Goal: Task Accomplishment & Management: Use online tool/utility

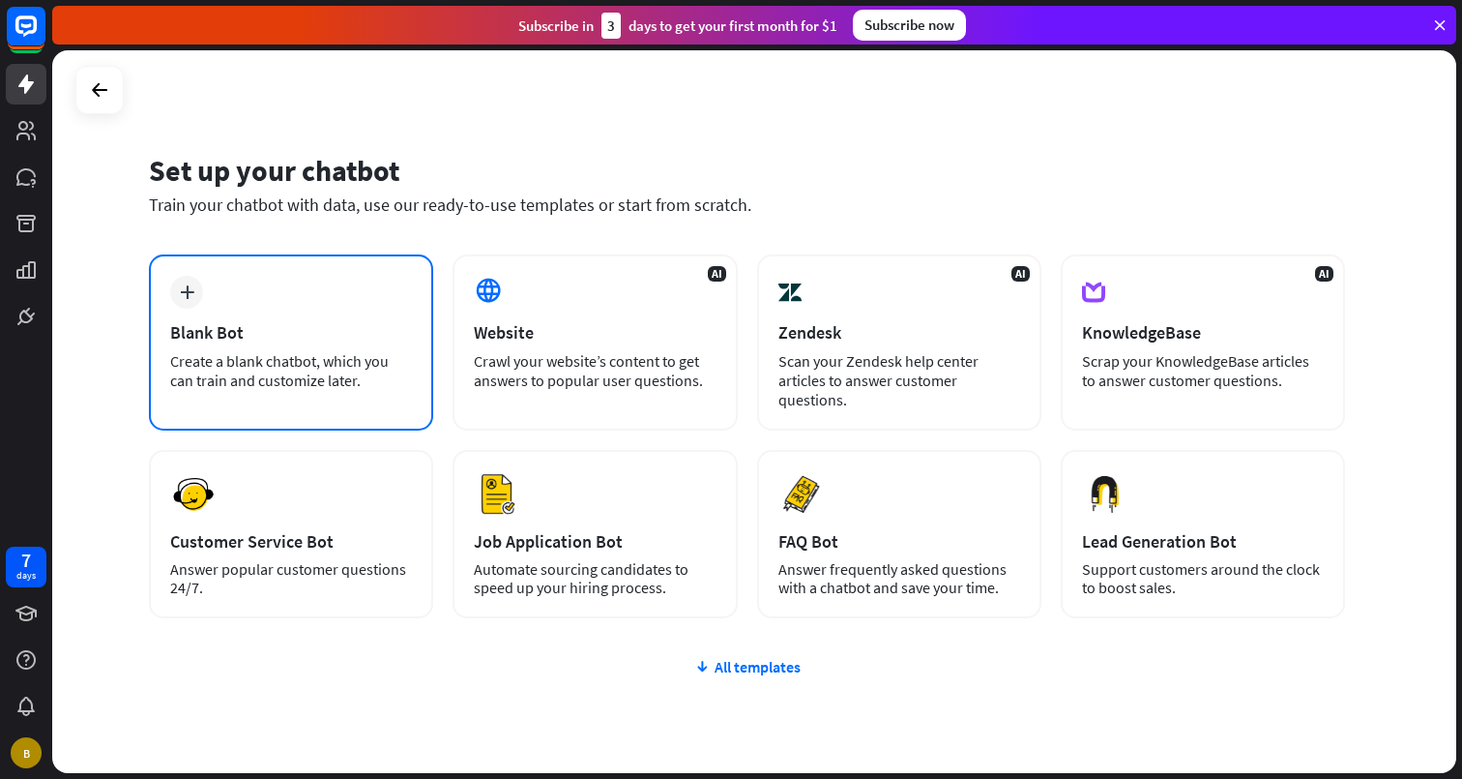
click at [298, 364] on div "Create a blank chatbot, which you can train and customize later." at bounding box center [291, 370] width 242 height 39
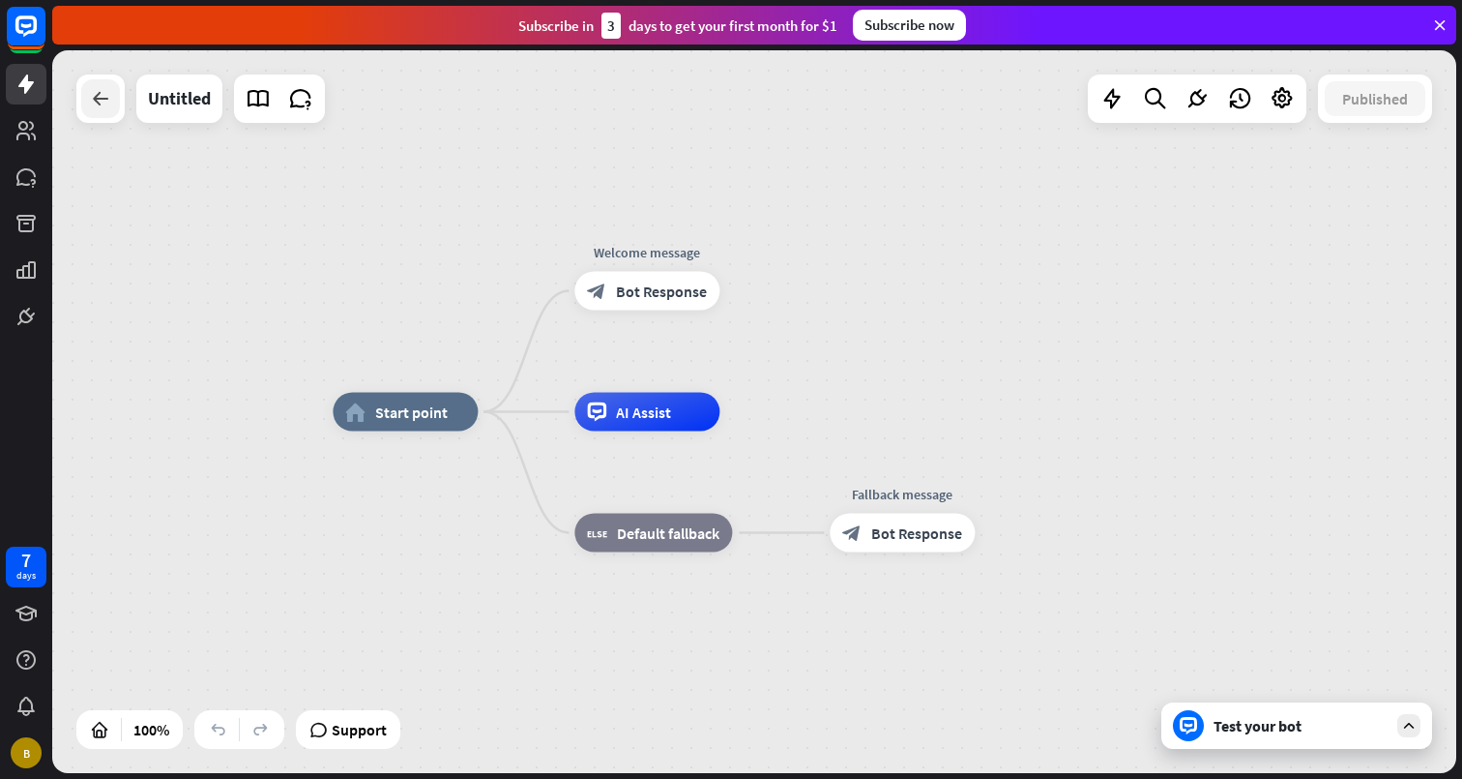
click at [107, 110] on div at bounding box center [100, 98] width 39 height 39
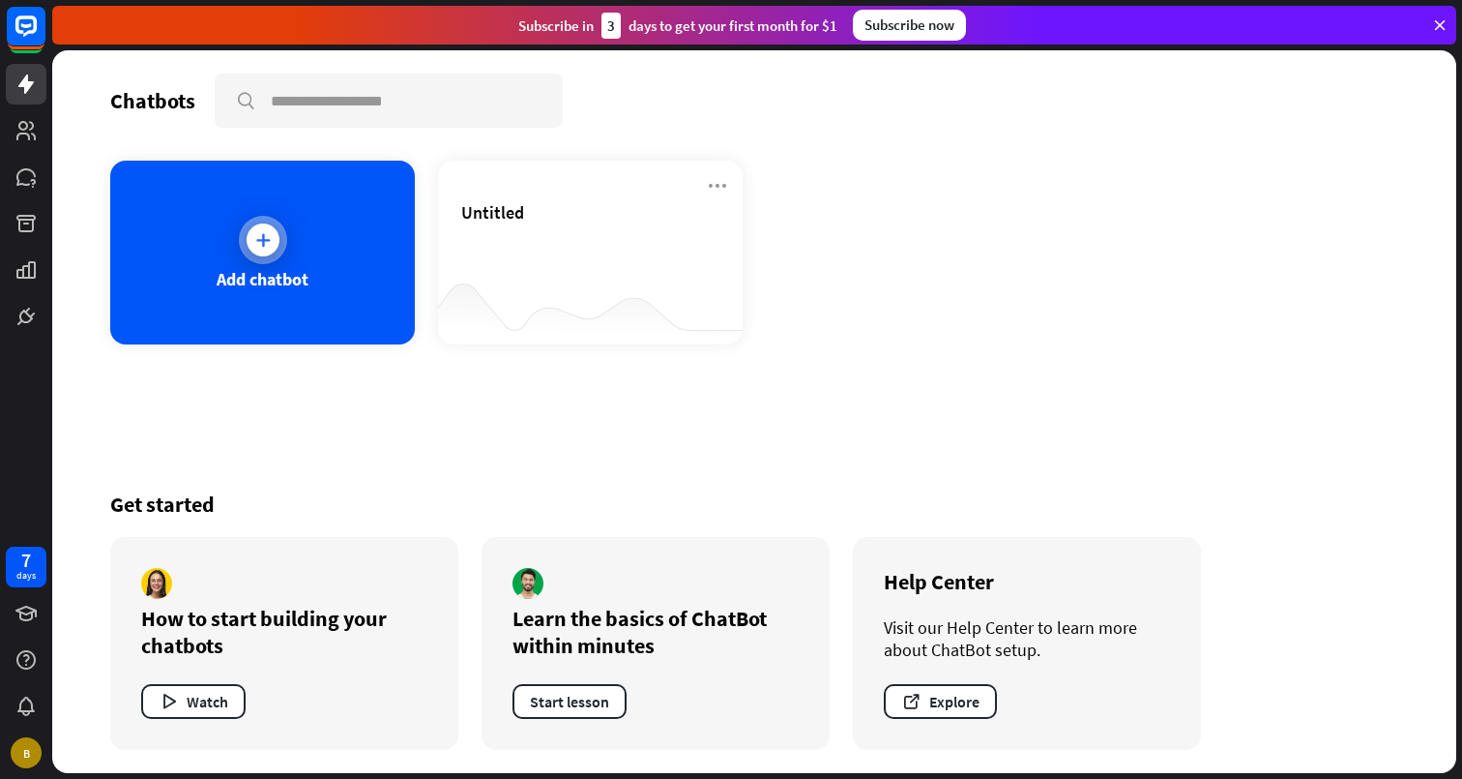
click at [225, 246] on div "Add chatbot" at bounding box center [262, 253] width 305 height 184
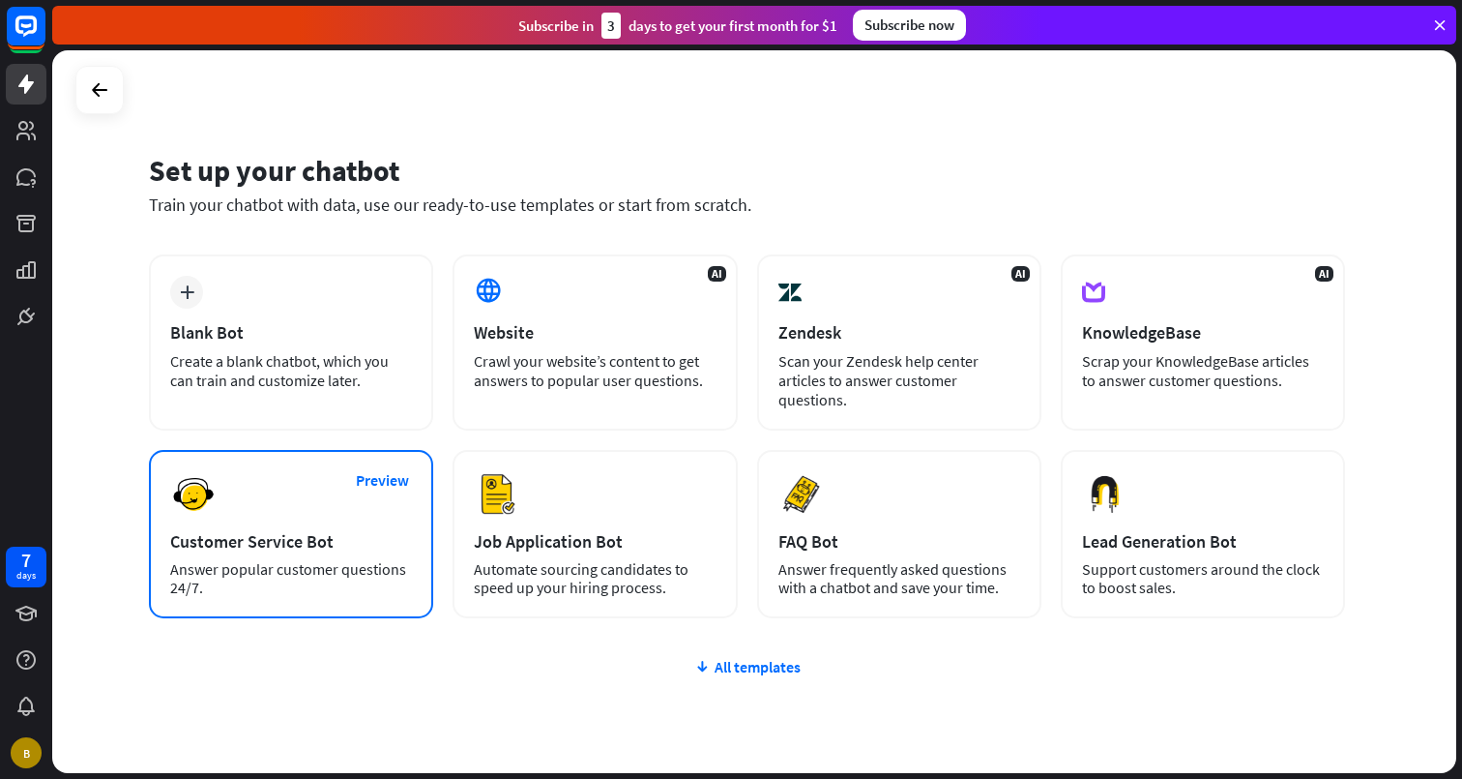
click at [365, 516] on div "Preview Customer Service Bot Answer popular customer questions 24/7." at bounding box center [291, 534] width 284 height 168
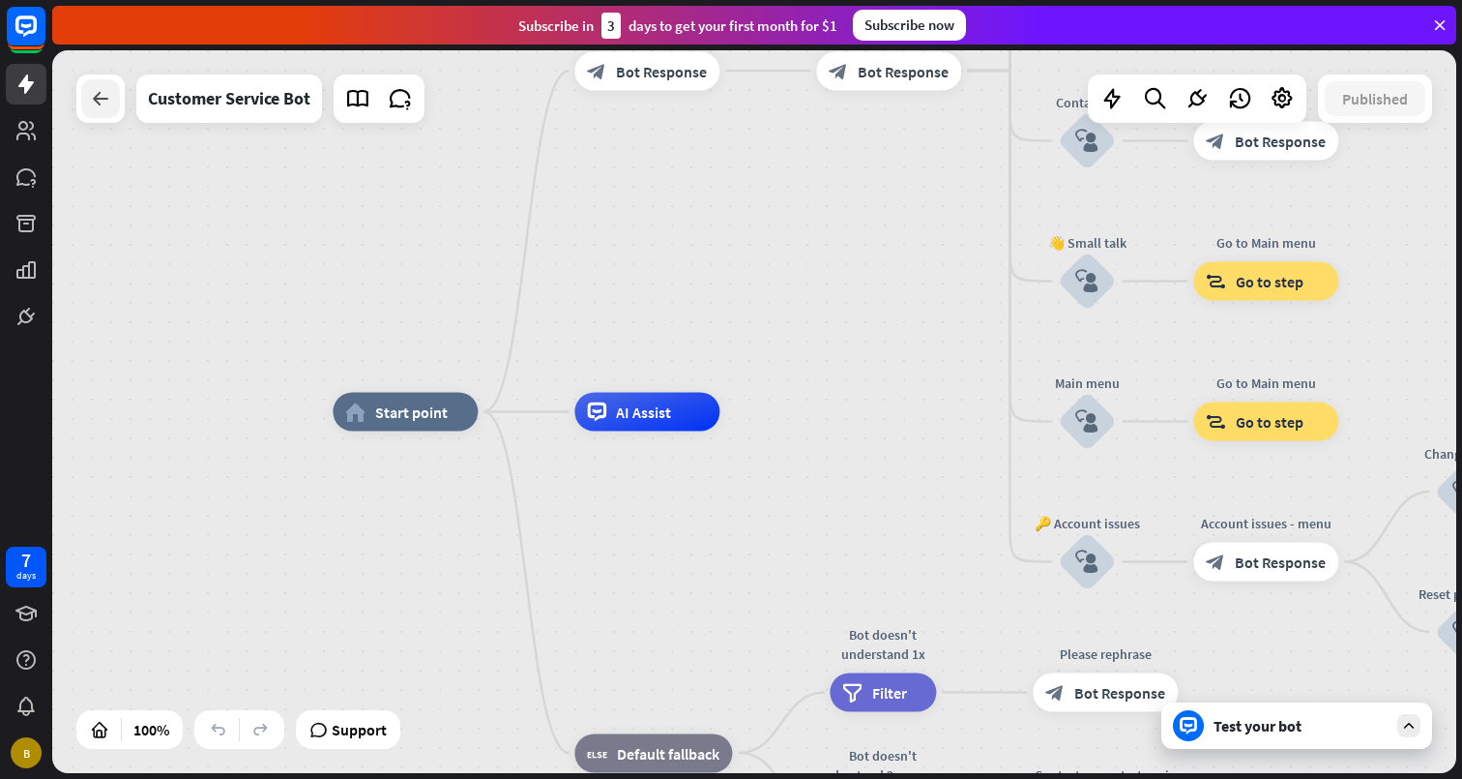
click at [118, 104] on div at bounding box center [100, 98] width 39 height 39
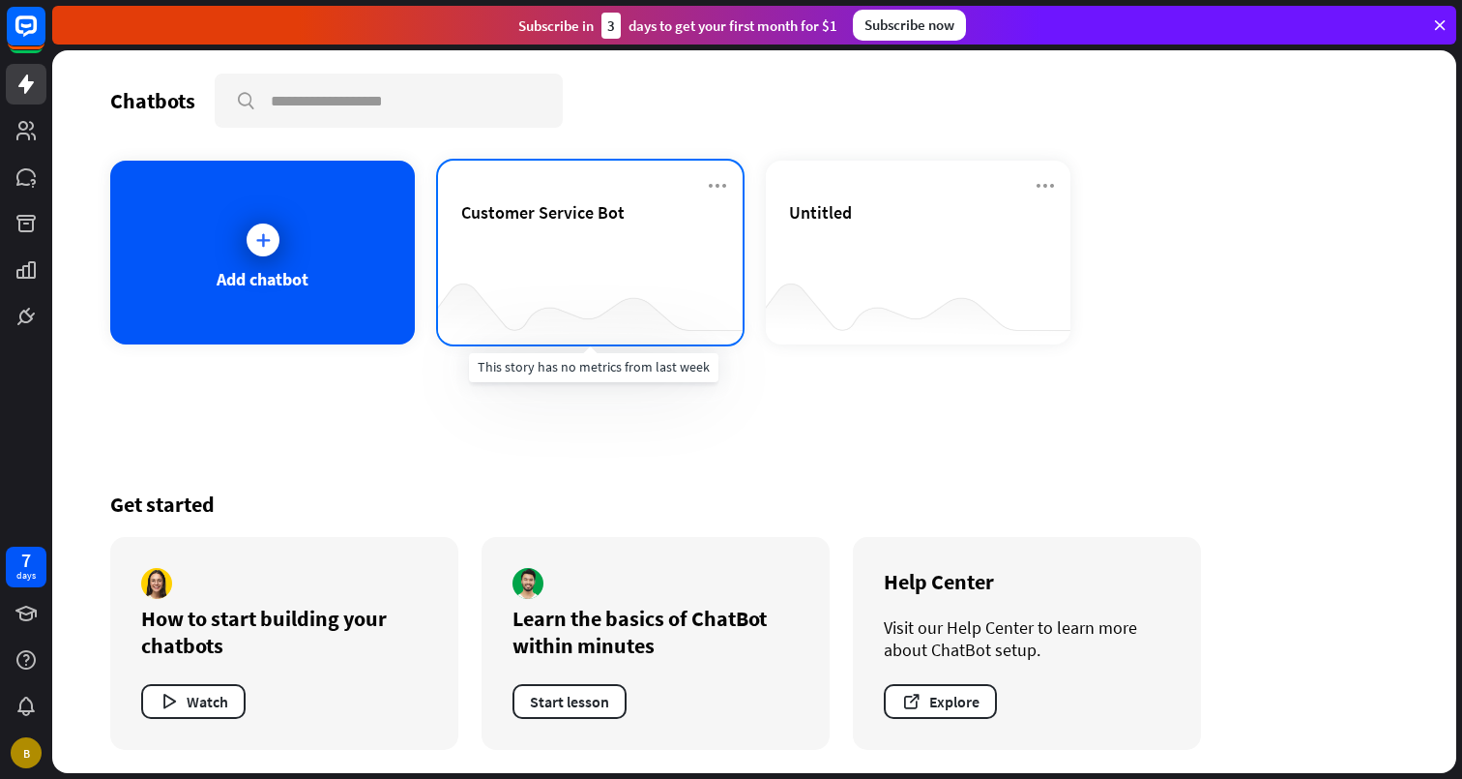
click at [665, 311] on div at bounding box center [590, 306] width 305 height 74
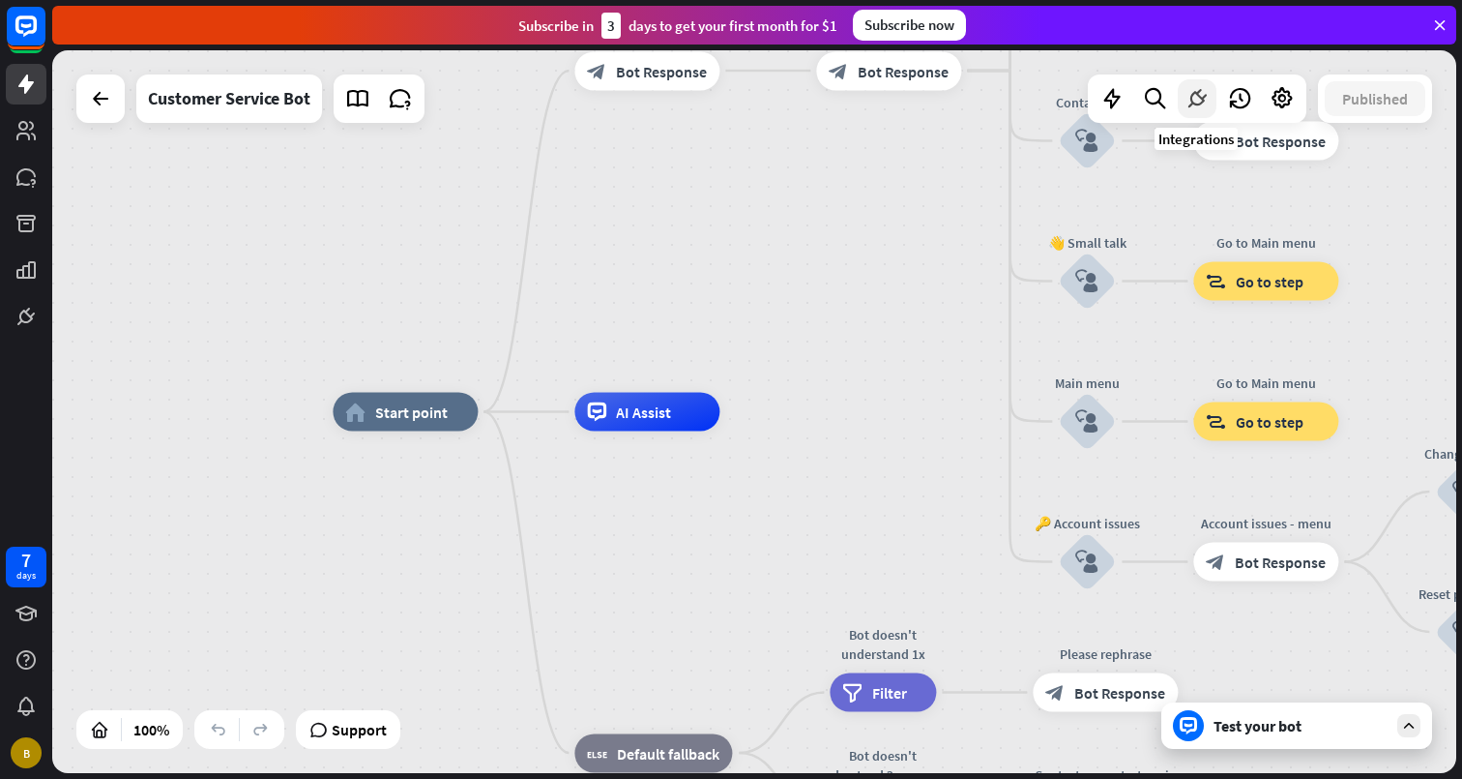
click at [1198, 83] on div at bounding box center [1197, 98] width 39 height 39
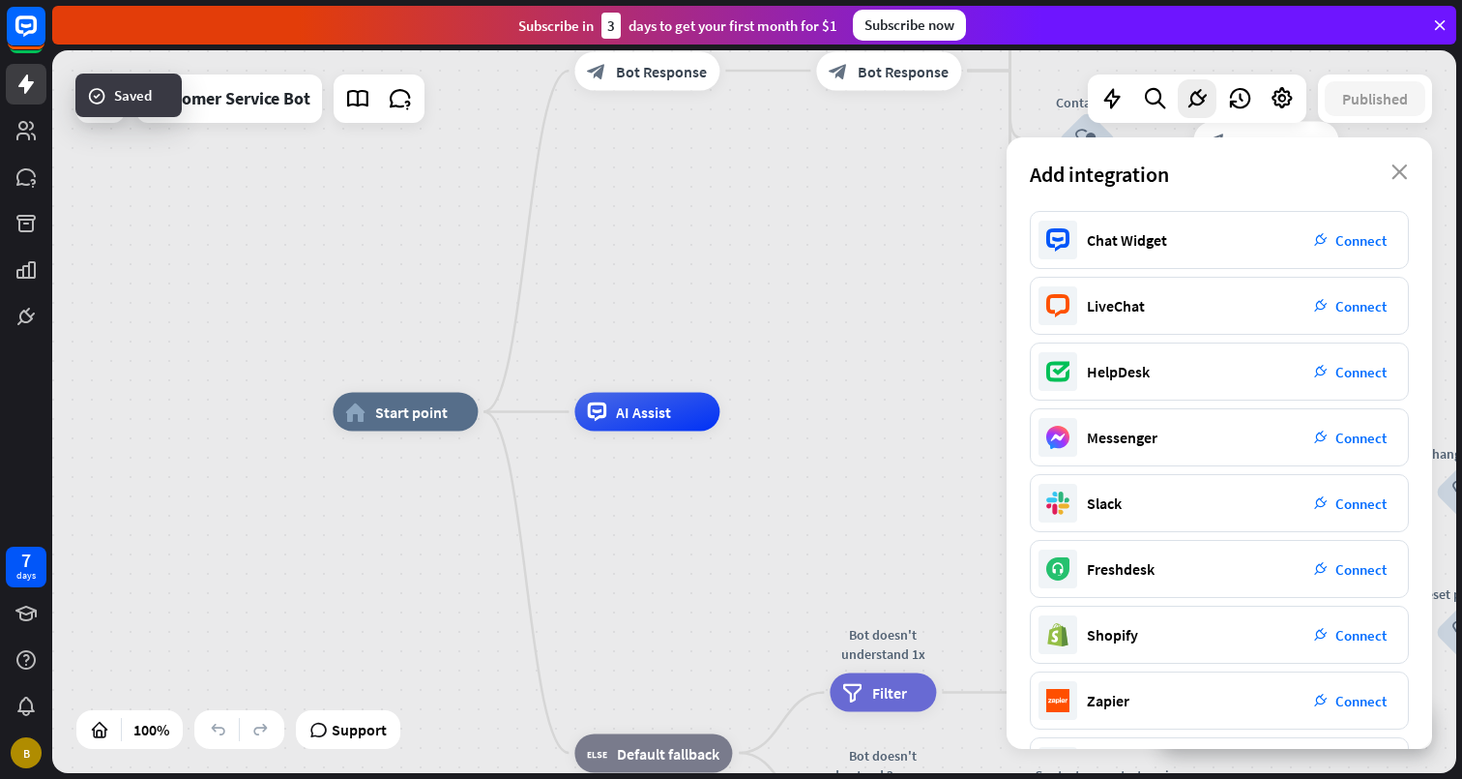
click at [1393, 180] on div "Add integration close" at bounding box center [1220, 174] width 426 height 74
click at [1398, 172] on icon "close" at bounding box center [1400, 171] width 16 height 15
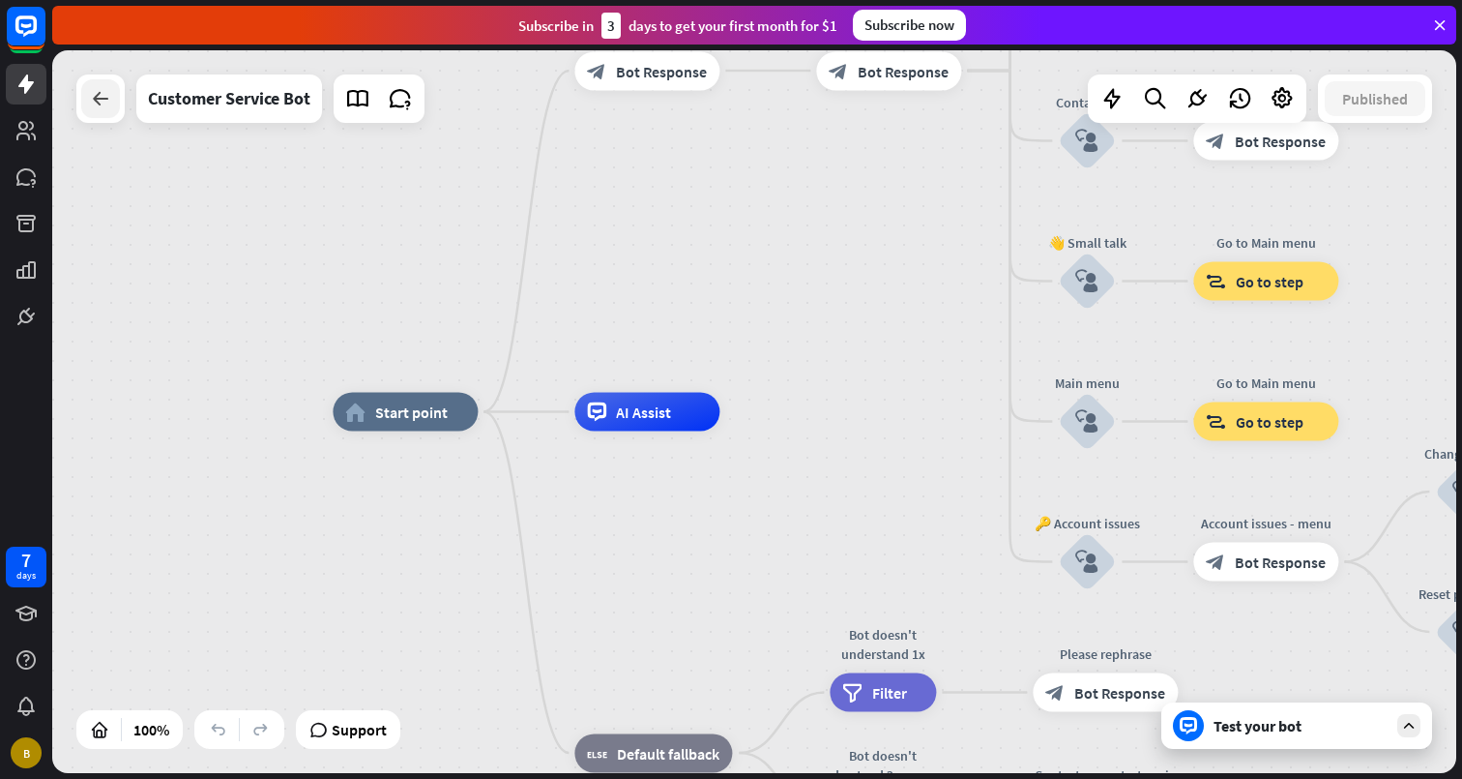
click at [98, 100] on icon at bounding box center [100, 98] width 23 height 23
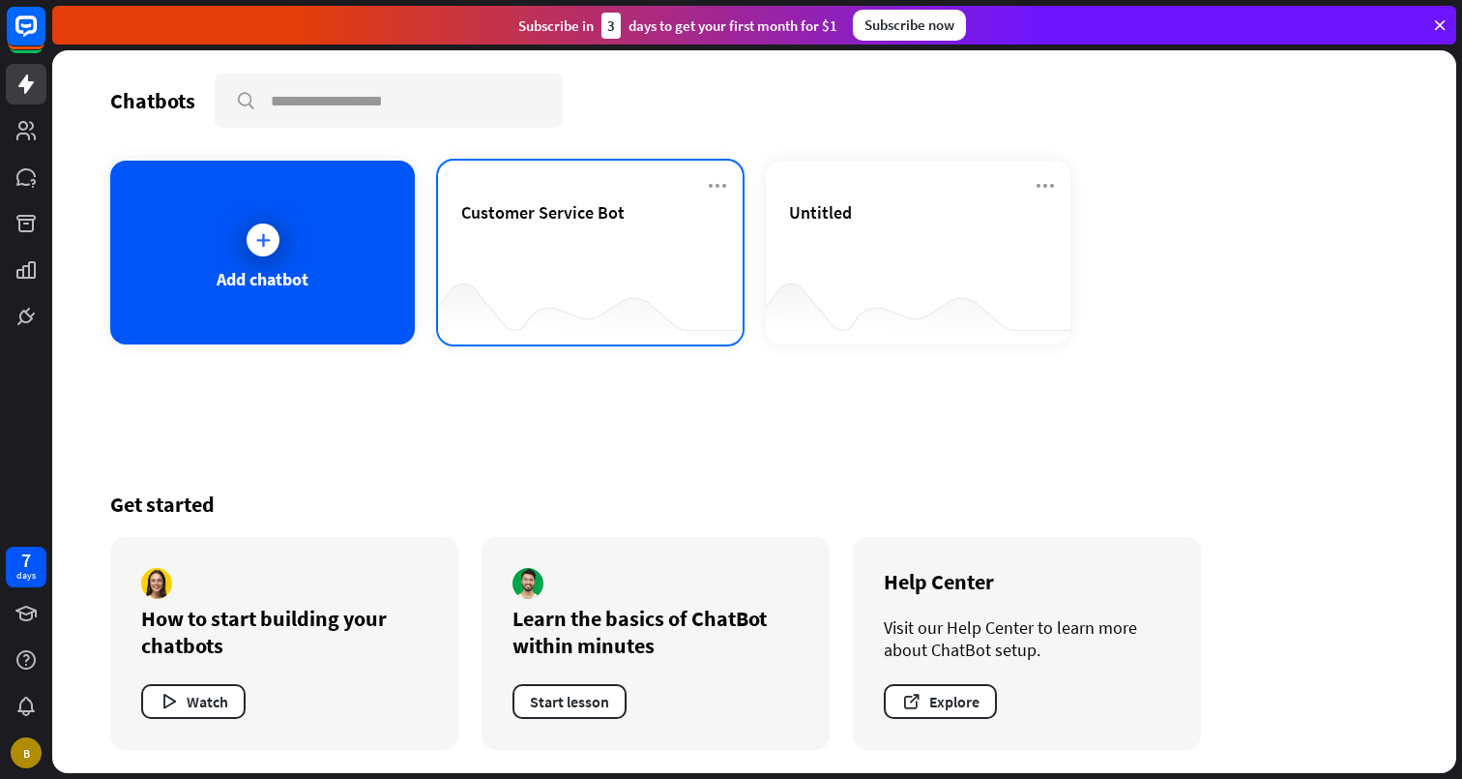
click at [577, 236] on div "Customer Service Bot" at bounding box center [590, 235] width 258 height 68
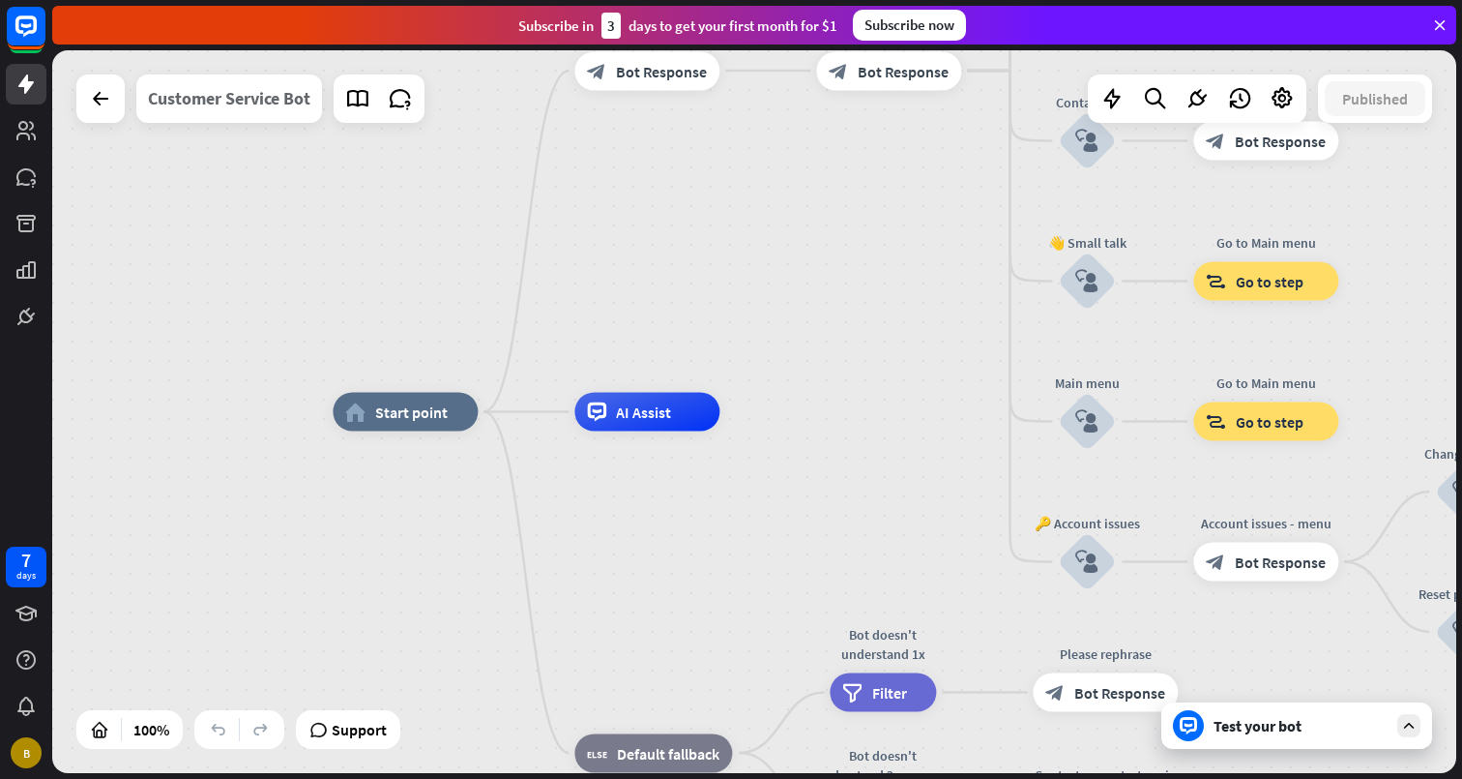
click at [258, 99] on div "Customer Service Bot" at bounding box center [229, 98] width 162 height 48
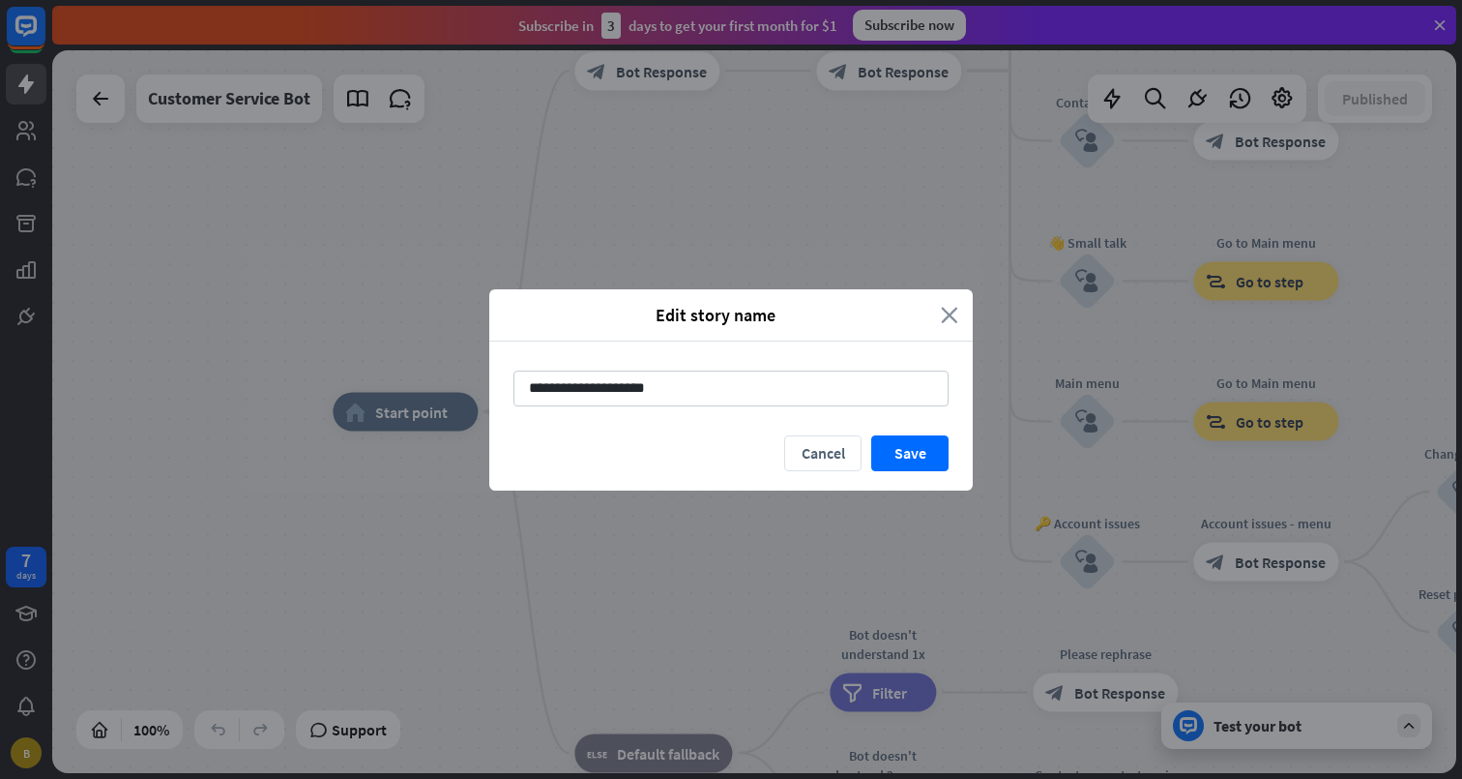
click at [953, 319] on icon "close" at bounding box center [949, 315] width 17 height 22
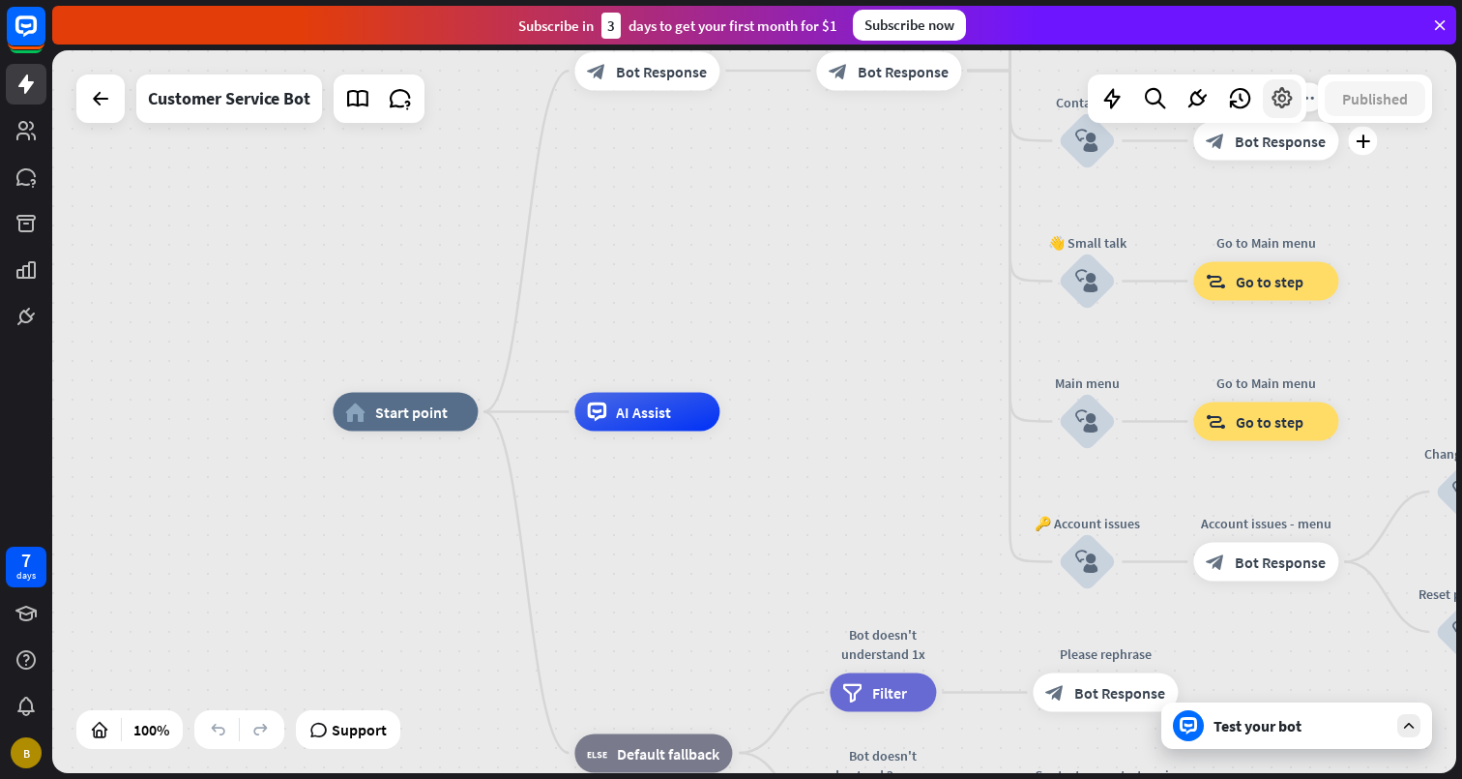
click at [1267, 103] on div at bounding box center [1282, 98] width 39 height 39
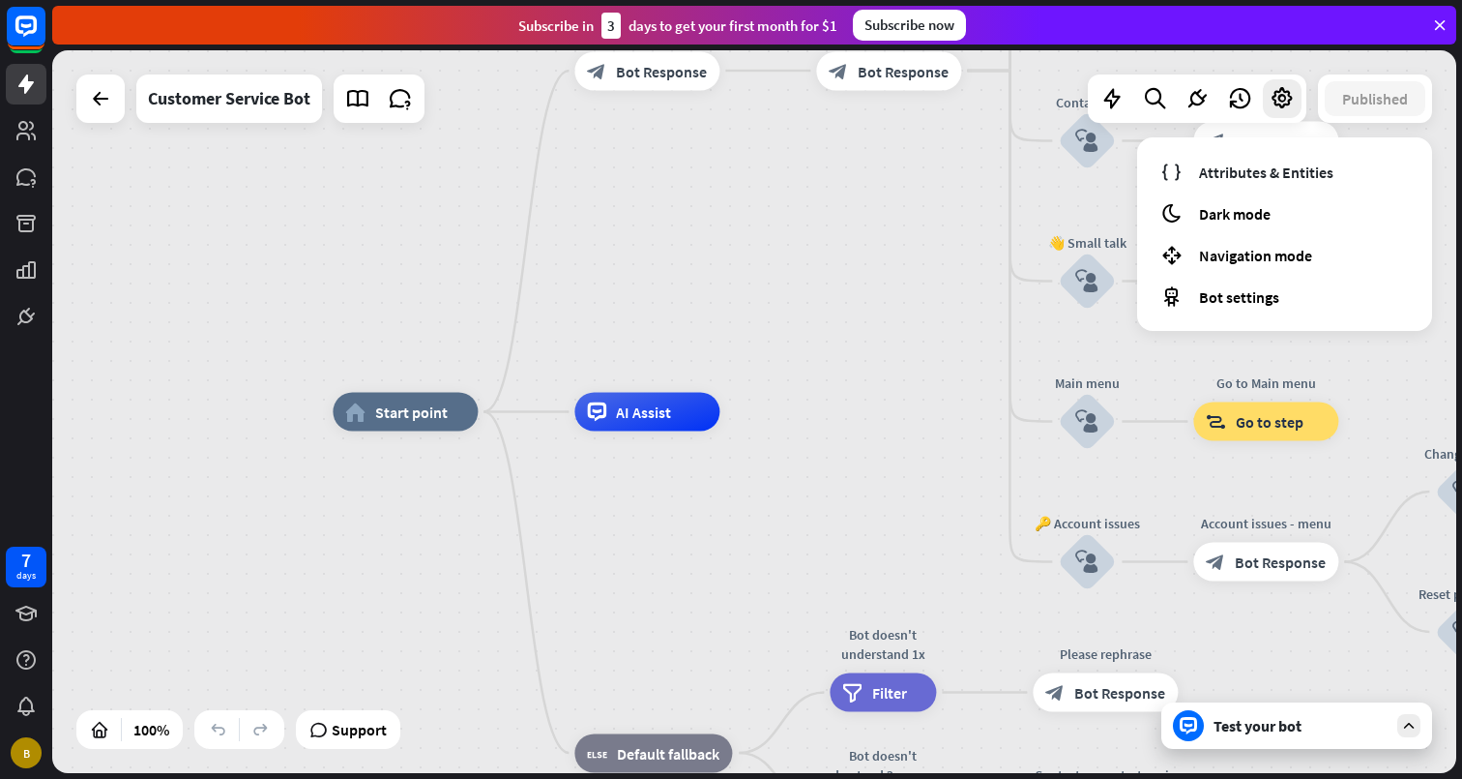
click at [926, 264] on div "home_2 Start point Welcome message block_bot_response Bot Response 🔙 Main menu …" at bounding box center [754, 411] width 1404 height 723
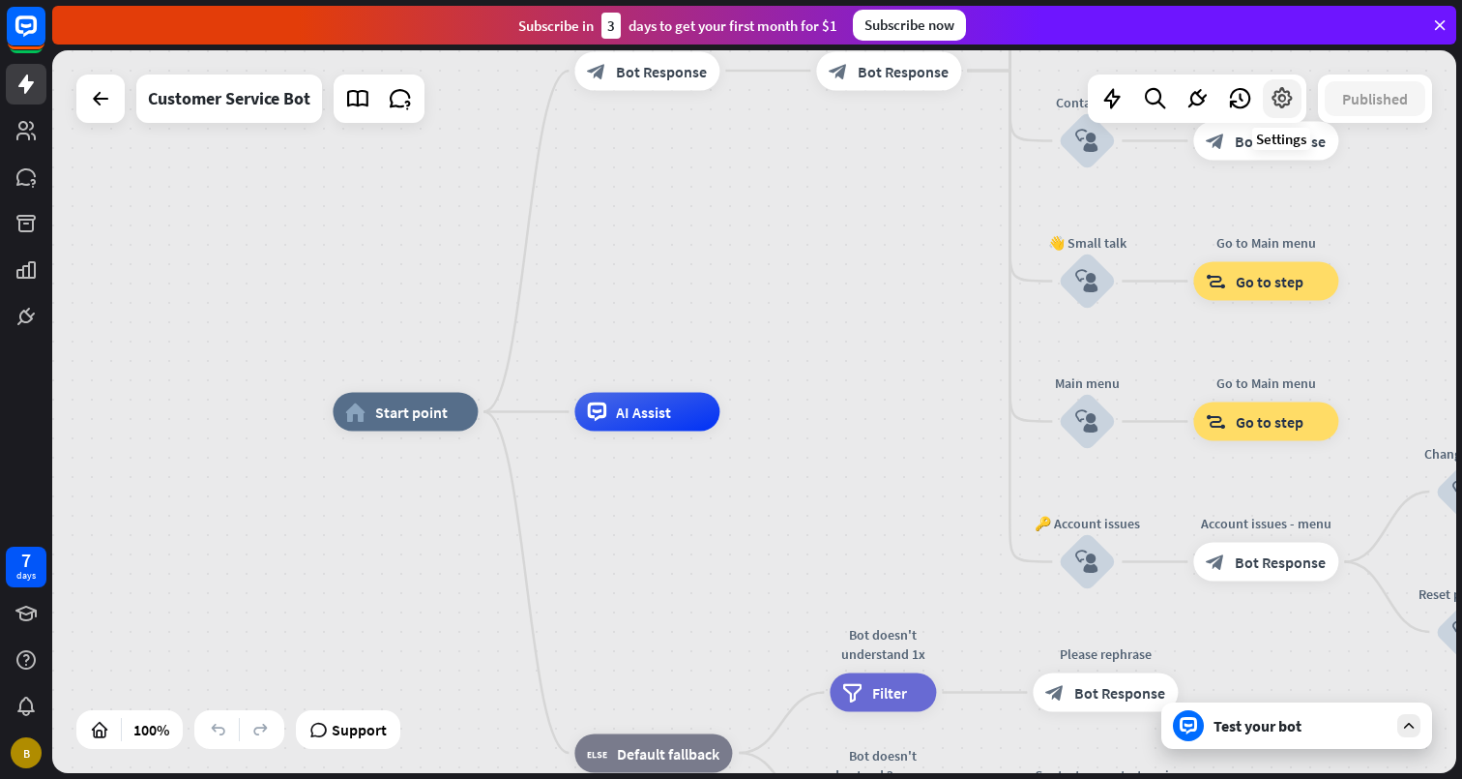
click at [1289, 91] on icon at bounding box center [1282, 98] width 25 height 25
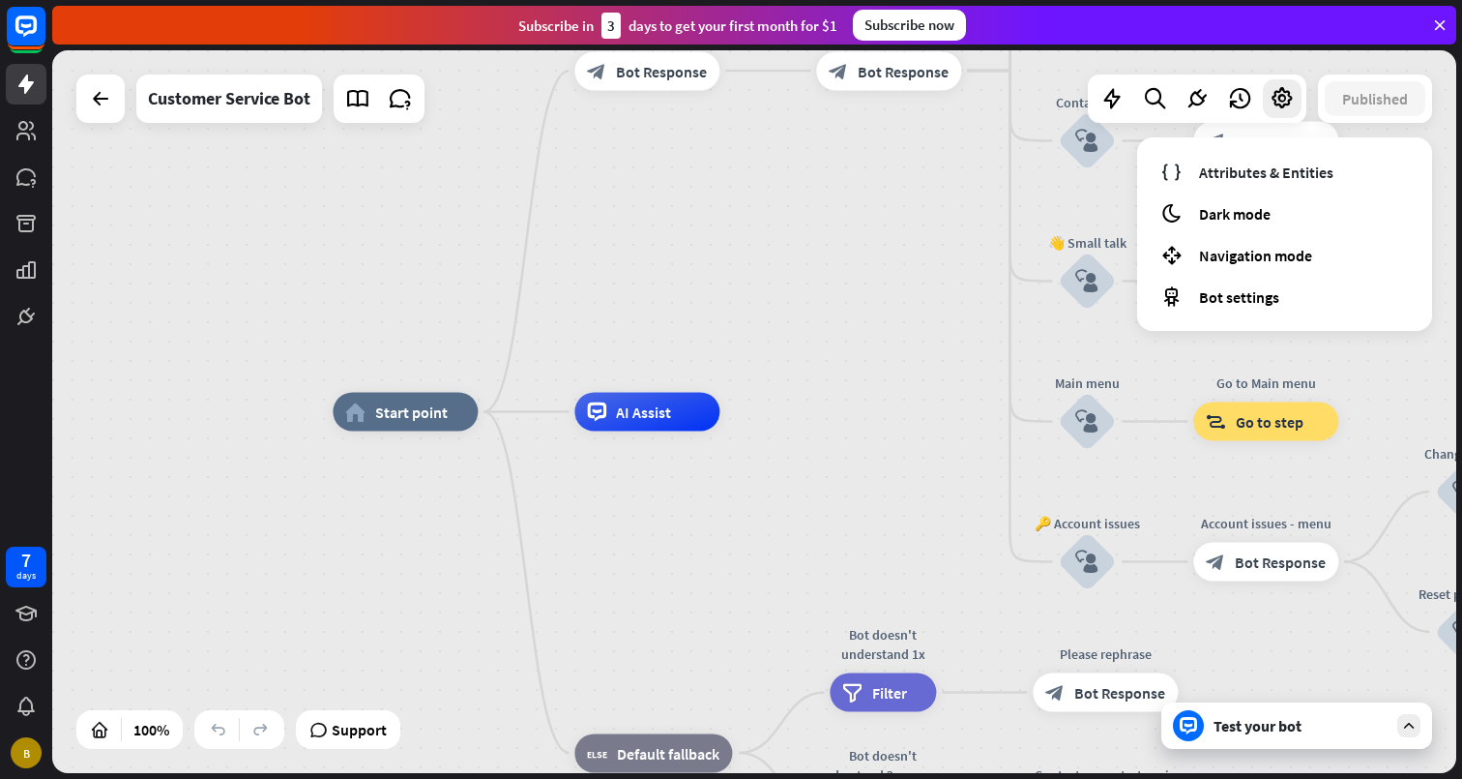
click at [729, 181] on div "home_2 Start point Welcome message block_bot_response Bot Response 🔙 Main menu …" at bounding box center [754, 411] width 1404 height 723
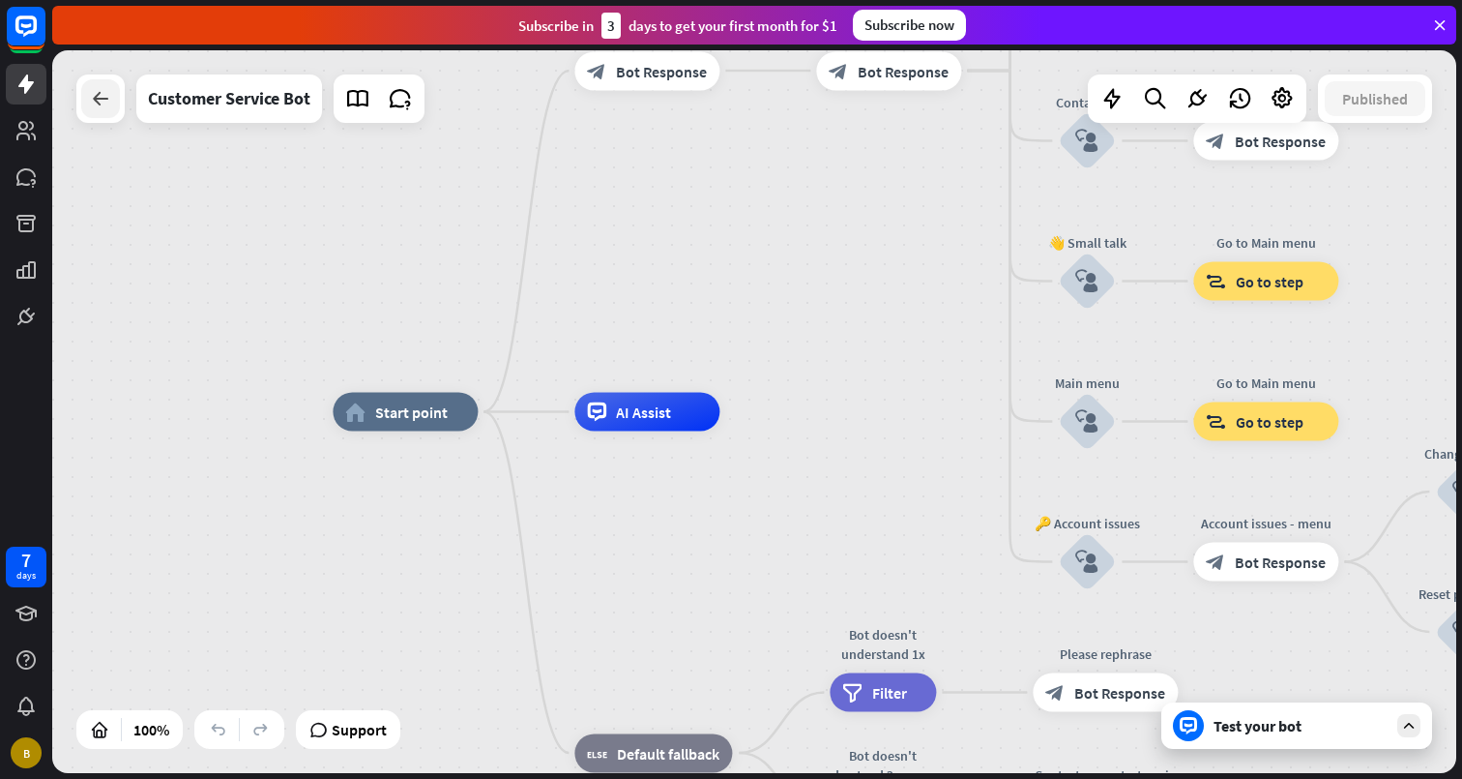
click at [113, 107] on div at bounding box center [100, 98] width 39 height 39
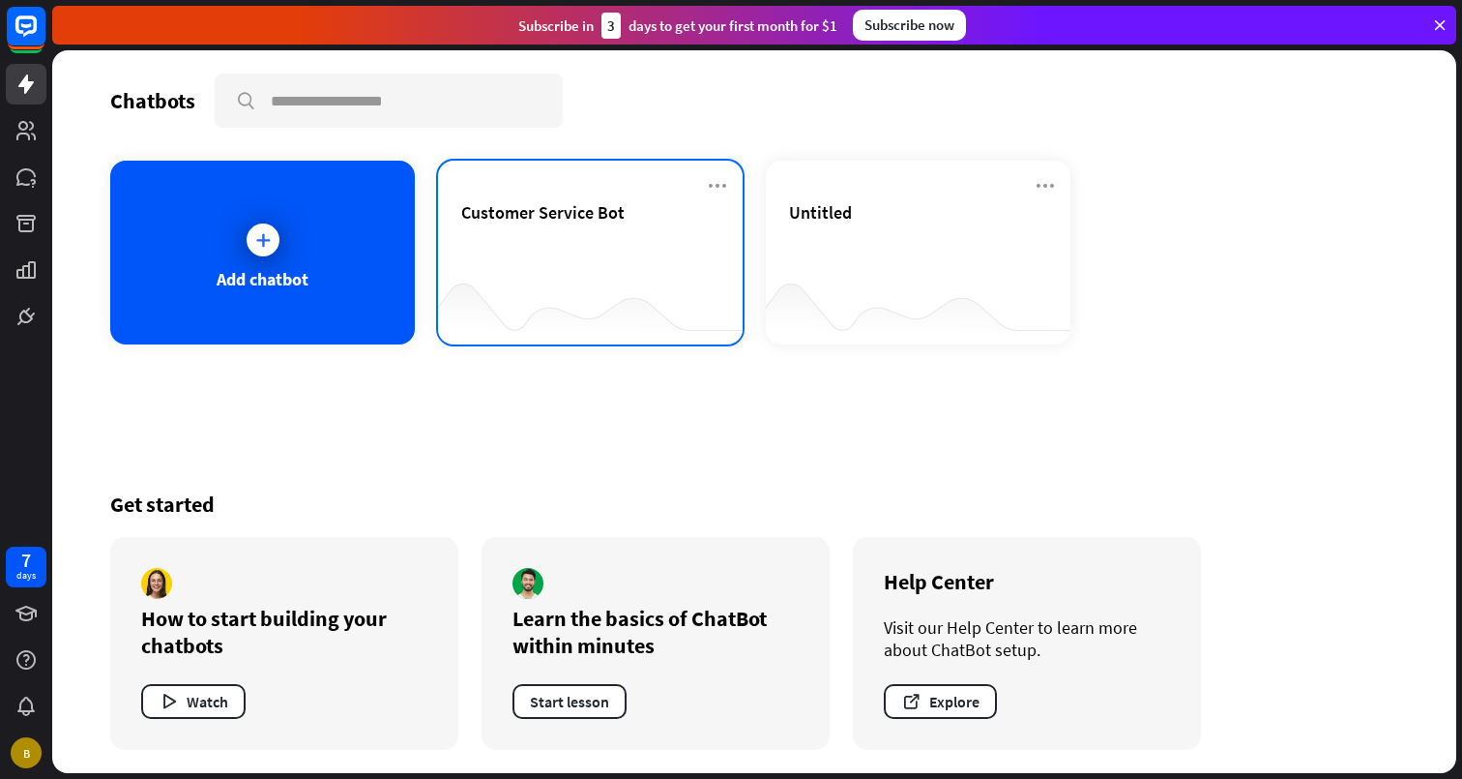
click at [646, 209] on div "Customer Service Bot" at bounding box center [590, 212] width 258 height 22
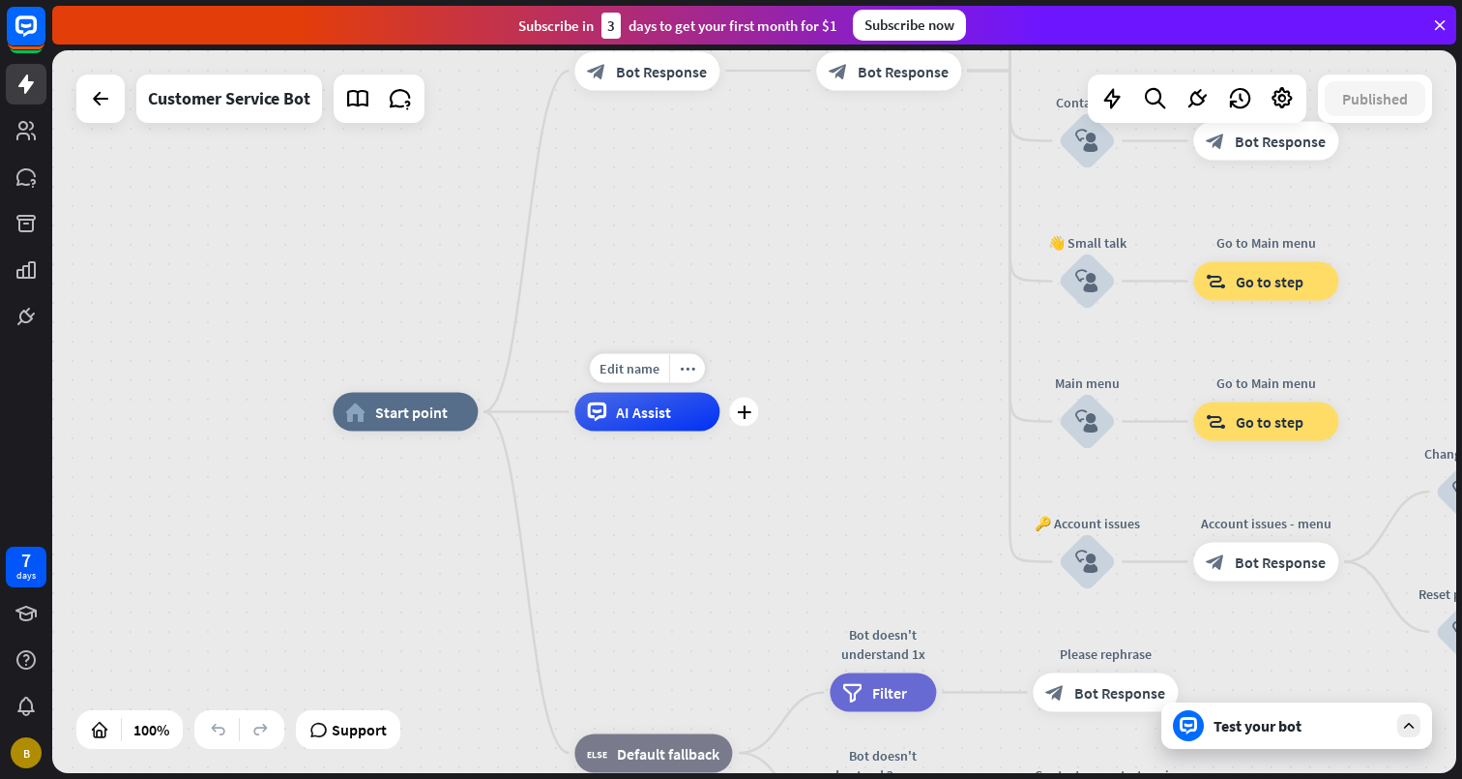
click at [673, 419] on div "AI Assist" at bounding box center [647, 412] width 145 height 39
click at [684, 490] on div "home_2 Start point Welcome message block_bot_response Bot Response 🔙 Main menu …" at bounding box center [1035, 773] width 1404 height 723
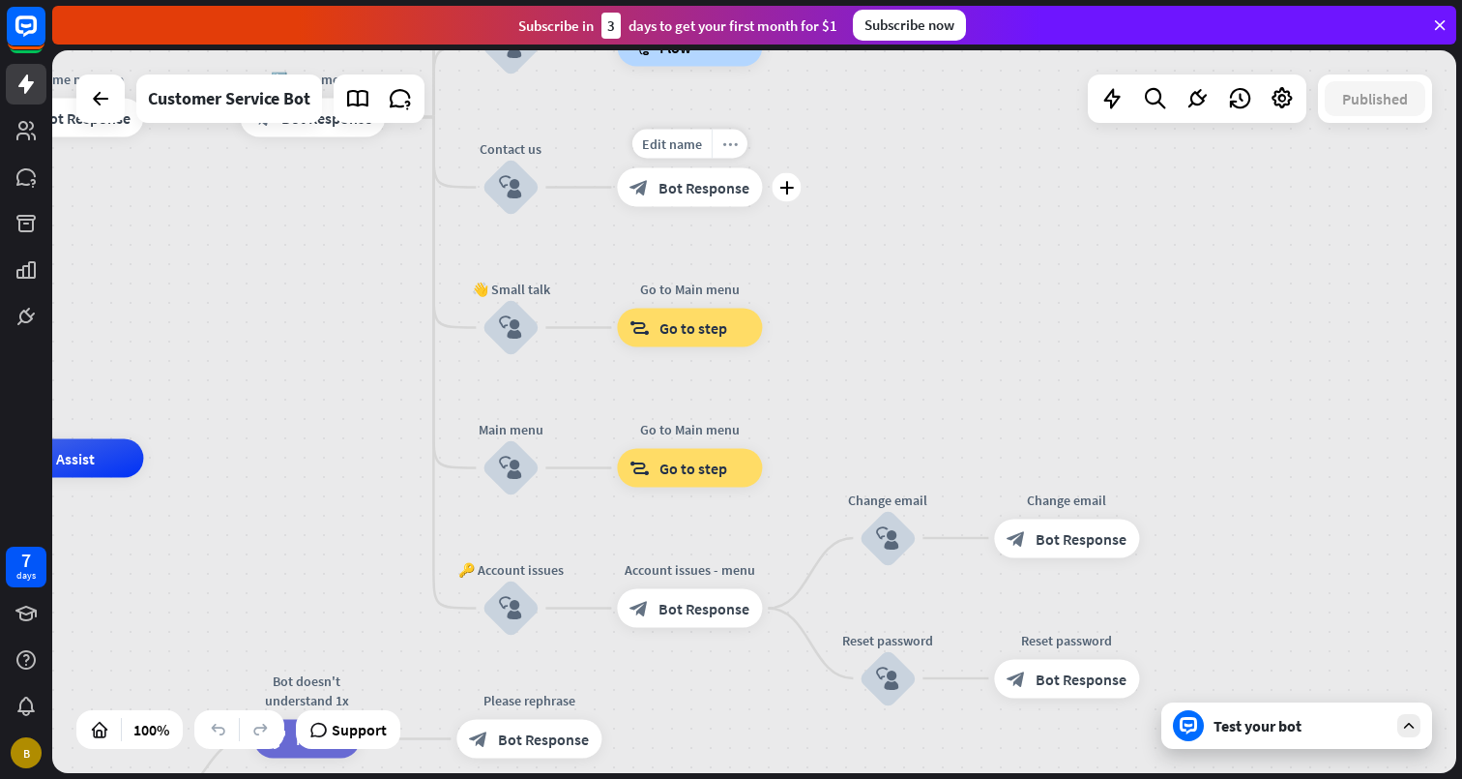
click at [728, 138] on icon "more_horiz" at bounding box center [730, 143] width 15 height 15
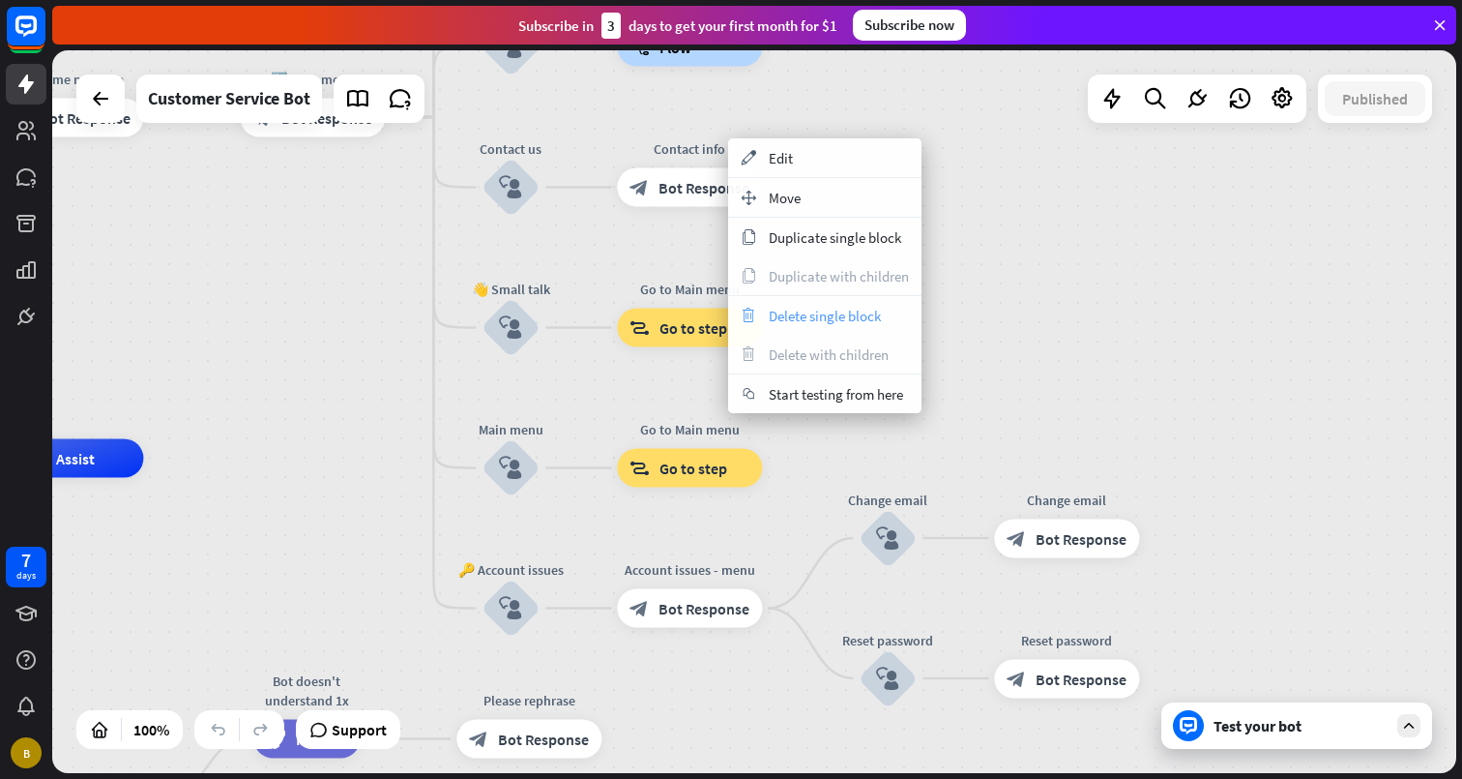
click at [824, 320] on span "Delete single block" at bounding box center [825, 316] width 112 height 18
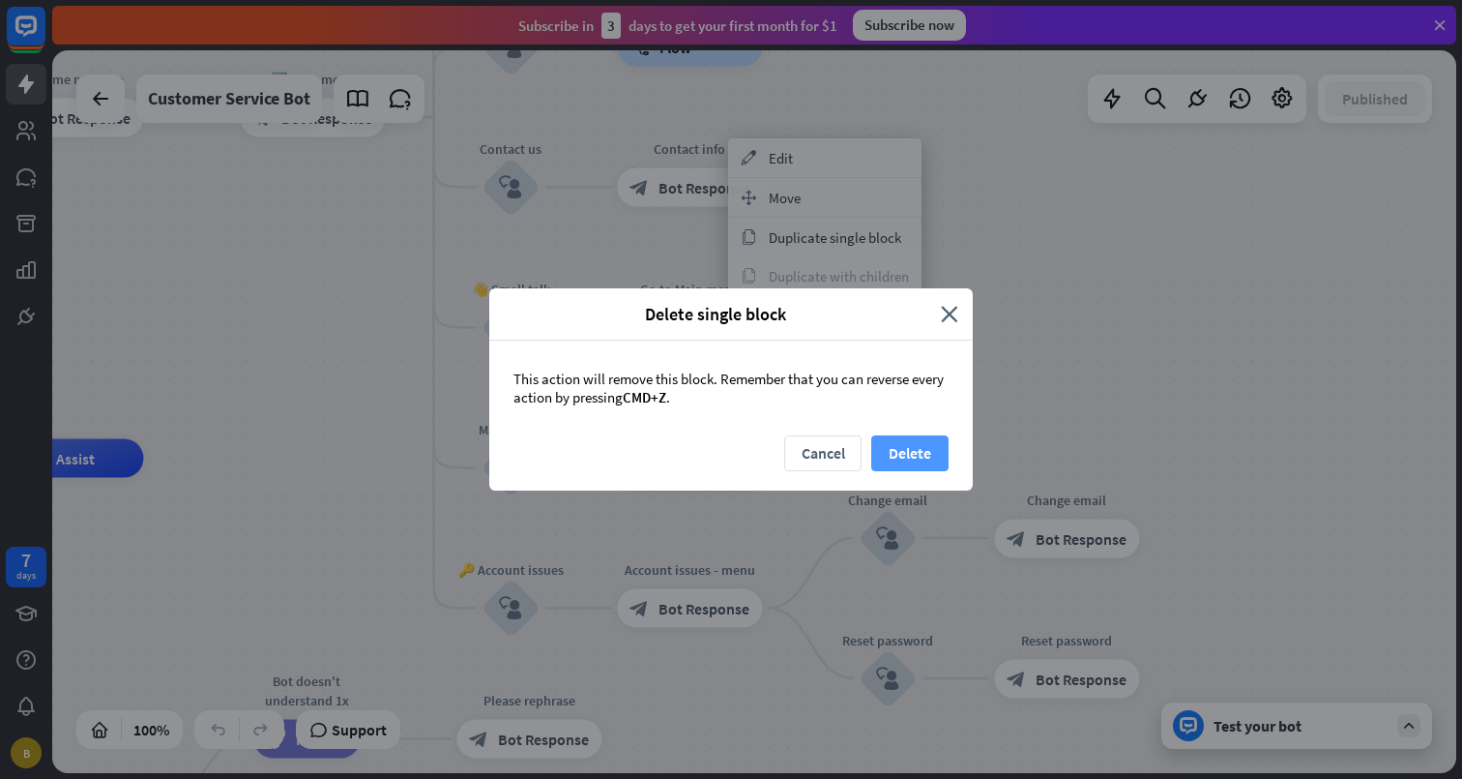
click at [925, 457] on button "Delete" at bounding box center [909, 453] width 77 height 36
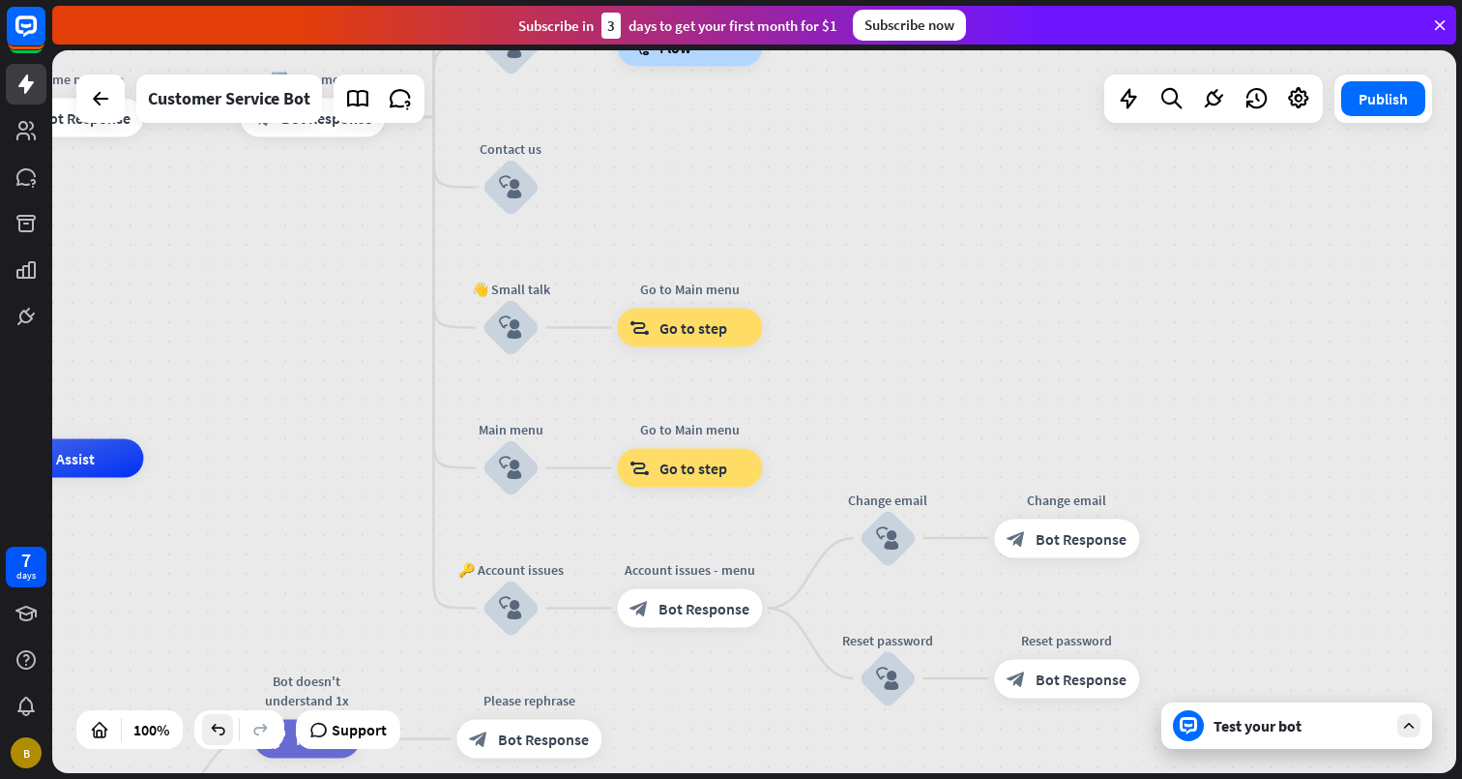
click at [216, 734] on icon at bounding box center [217, 729] width 19 height 19
click at [259, 728] on icon at bounding box center [260, 729] width 19 height 19
click at [214, 731] on icon at bounding box center [217, 729] width 19 height 19
click at [271, 720] on icon at bounding box center [260, 729] width 19 height 19
click at [221, 737] on icon at bounding box center [217, 729] width 19 height 19
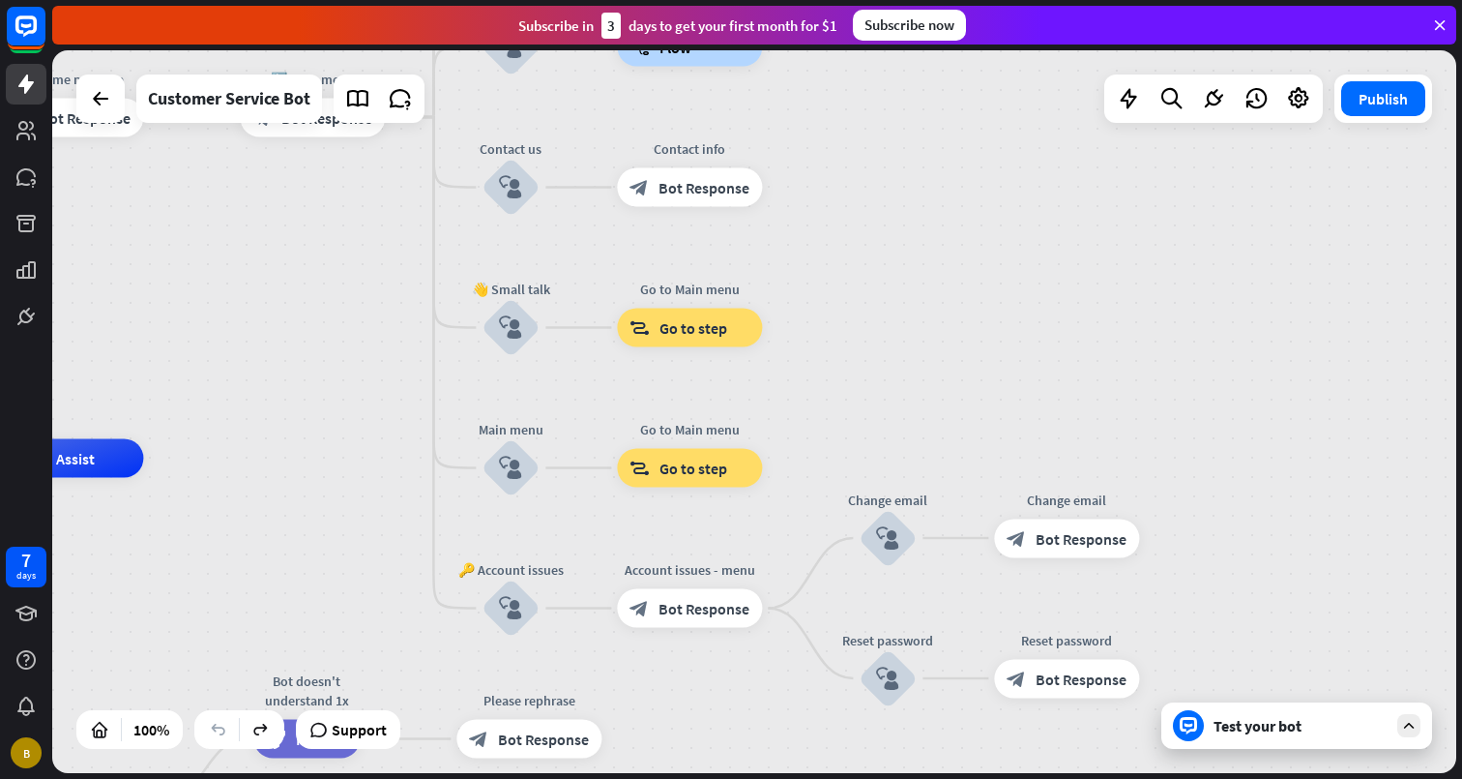
click at [1280, 729] on div "Test your bot" at bounding box center [1301, 725] width 174 height 19
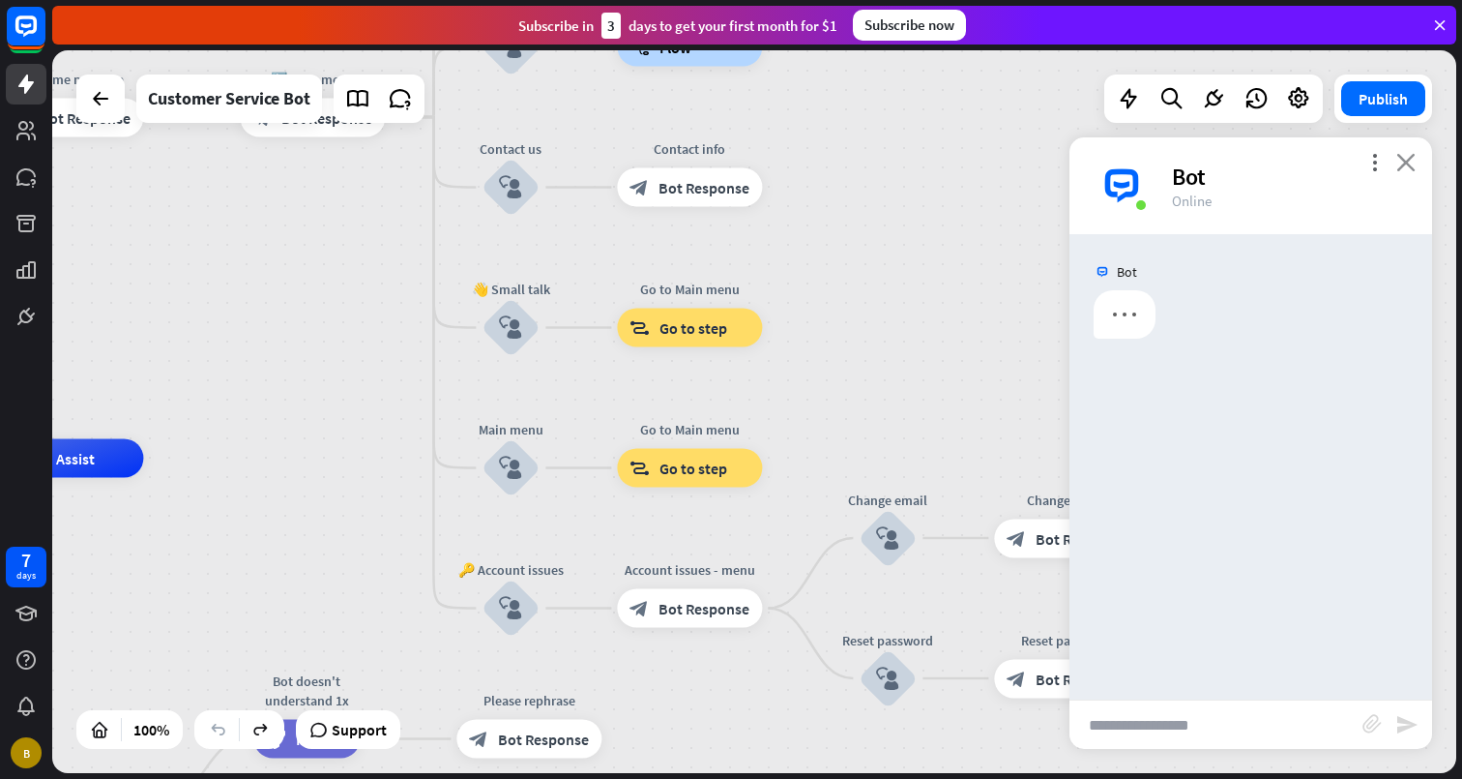
click at [1404, 169] on icon "close" at bounding box center [1406, 162] width 19 height 18
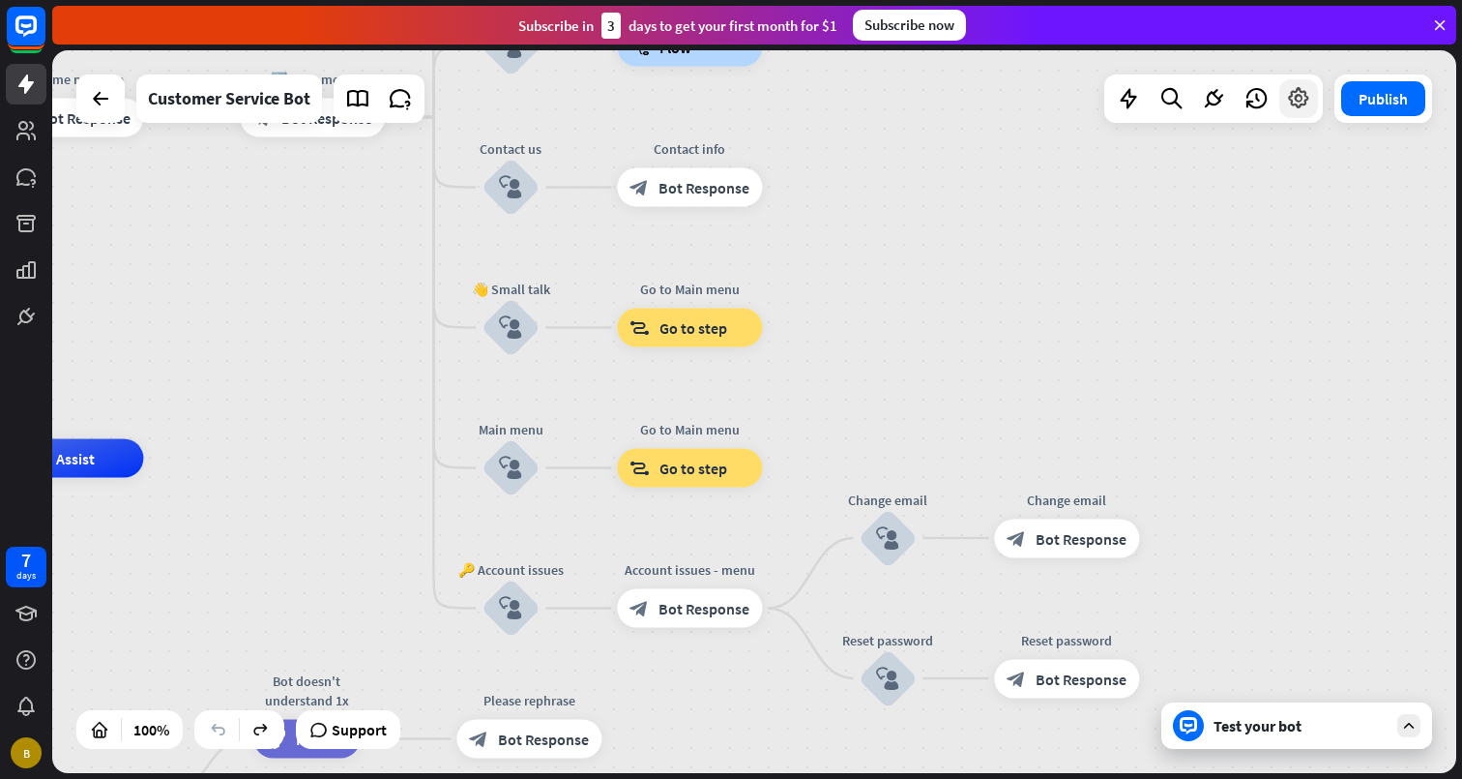
click at [1297, 101] on icon at bounding box center [1298, 98] width 25 height 25
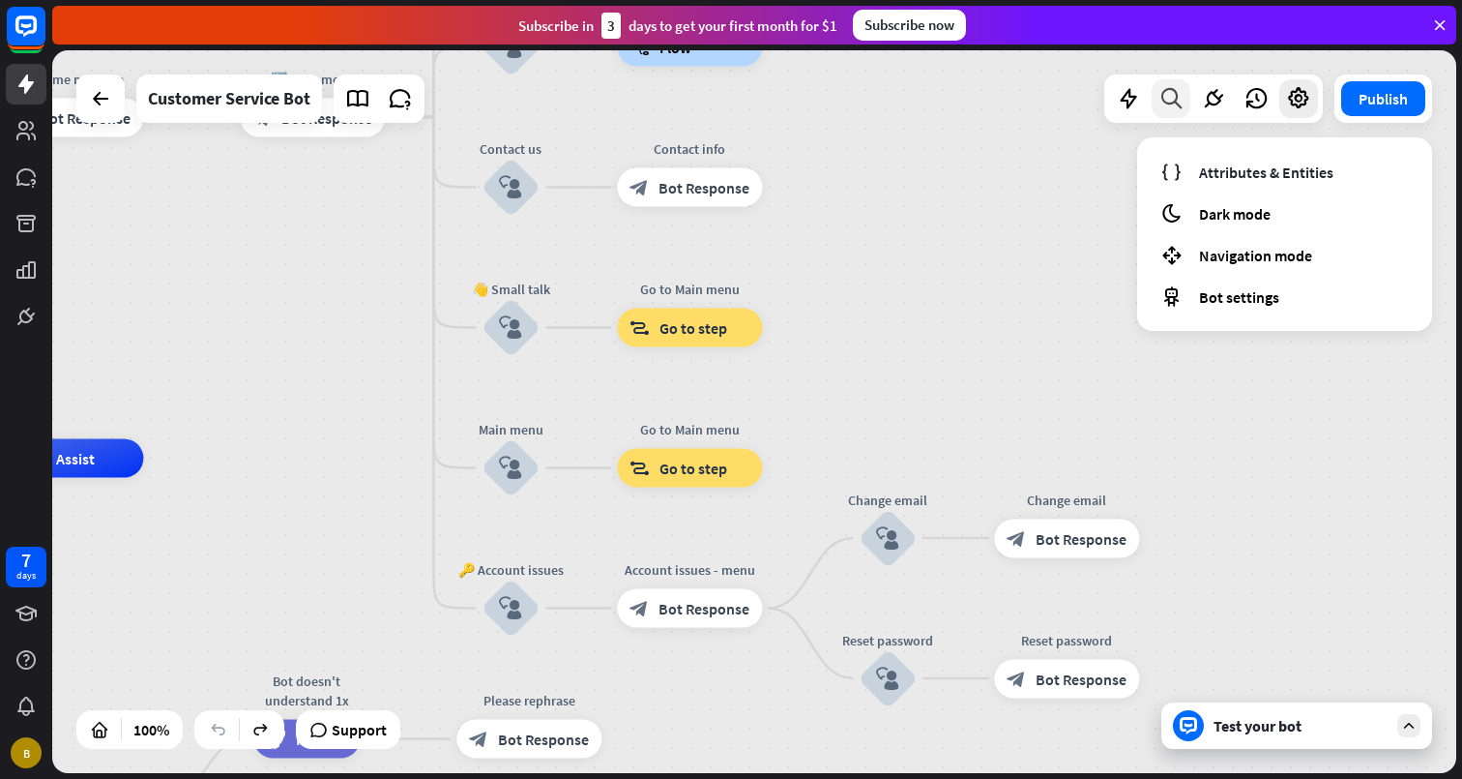
click at [1175, 109] on icon at bounding box center [1172, 98] width 26 height 25
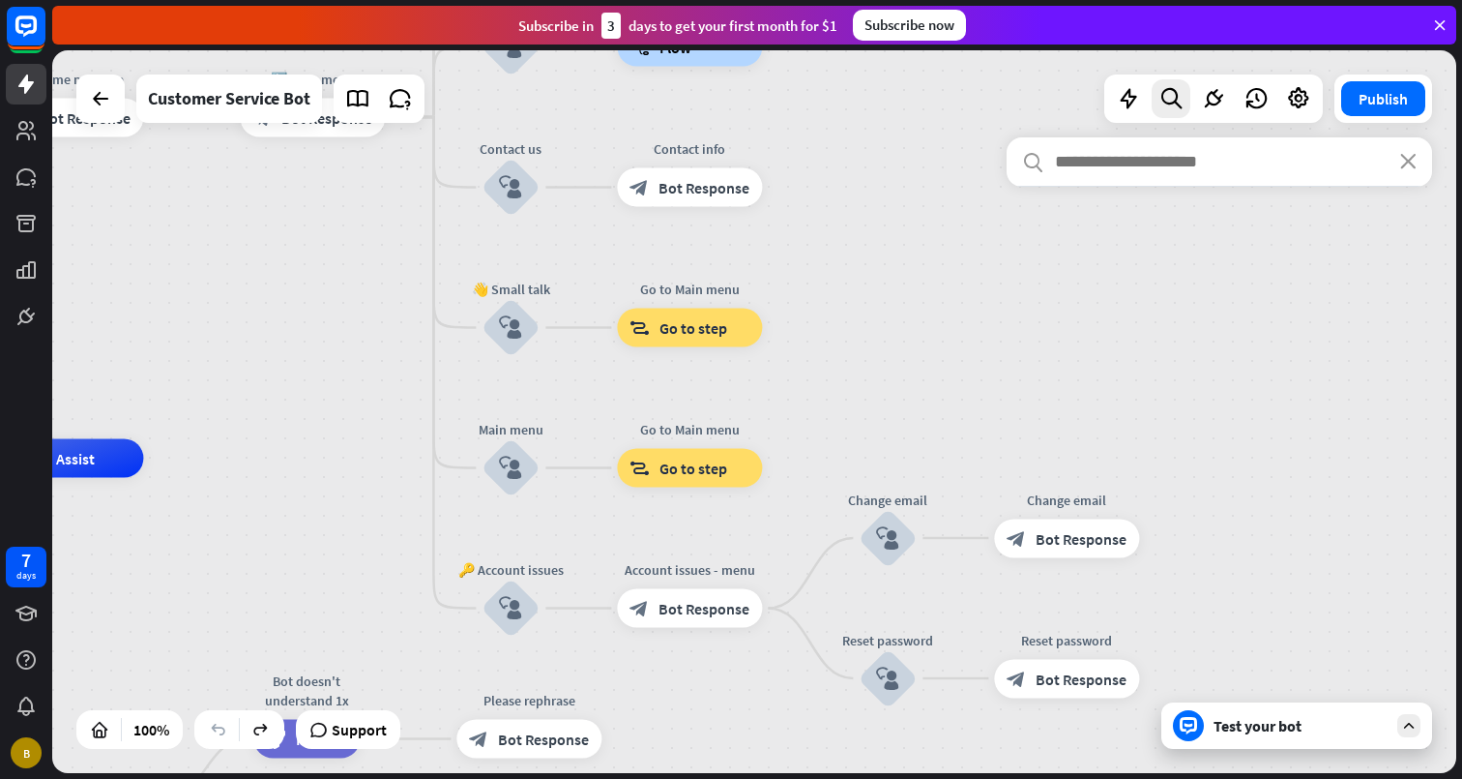
click at [1043, 97] on div "home_2 Start point Welcome message block_bot_response Bot Response 🔙 Main menu …" at bounding box center [754, 411] width 1404 height 723
click at [1419, 166] on input "text" at bounding box center [1220, 161] width 426 height 48
click at [1391, 165] on input "text" at bounding box center [1220, 161] width 426 height 48
click at [1398, 165] on input "text" at bounding box center [1220, 161] width 426 height 48
click at [1406, 165] on icon "close" at bounding box center [1409, 161] width 16 height 15
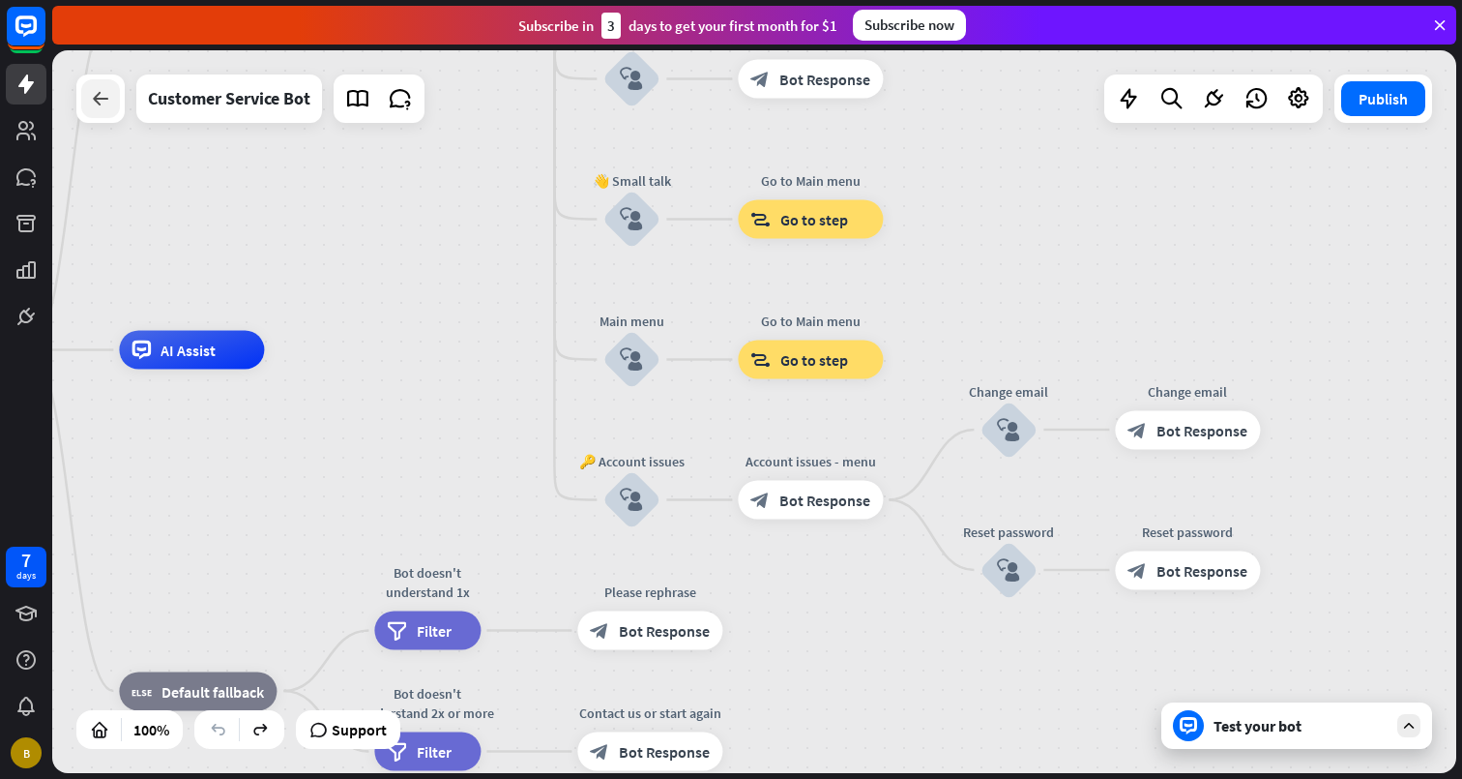
click at [102, 100] on icon at bounding box center [100, 98] width 23 height 23
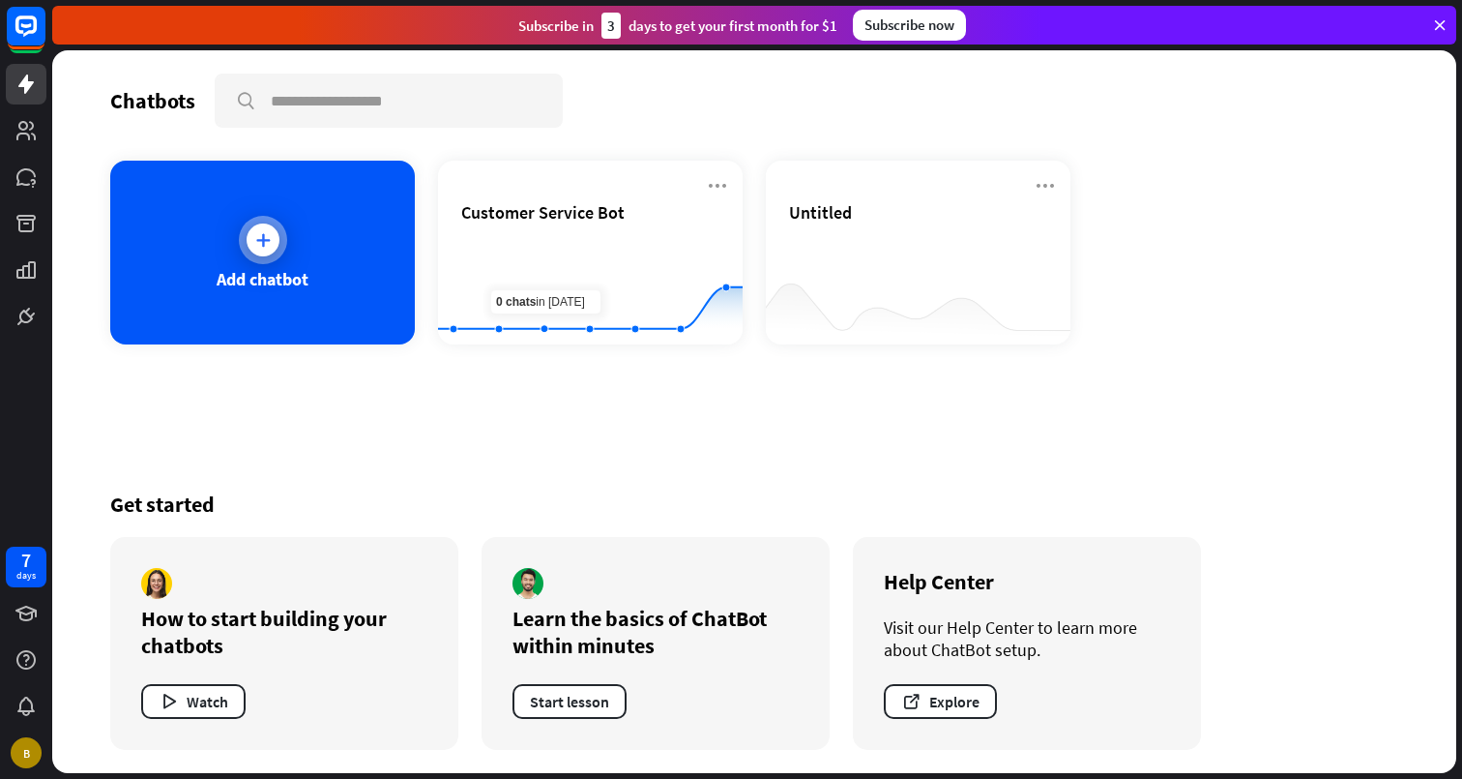
click at [366, 273] on div "Add chatbot" at bounding box center [262, 253] width 305 height 184
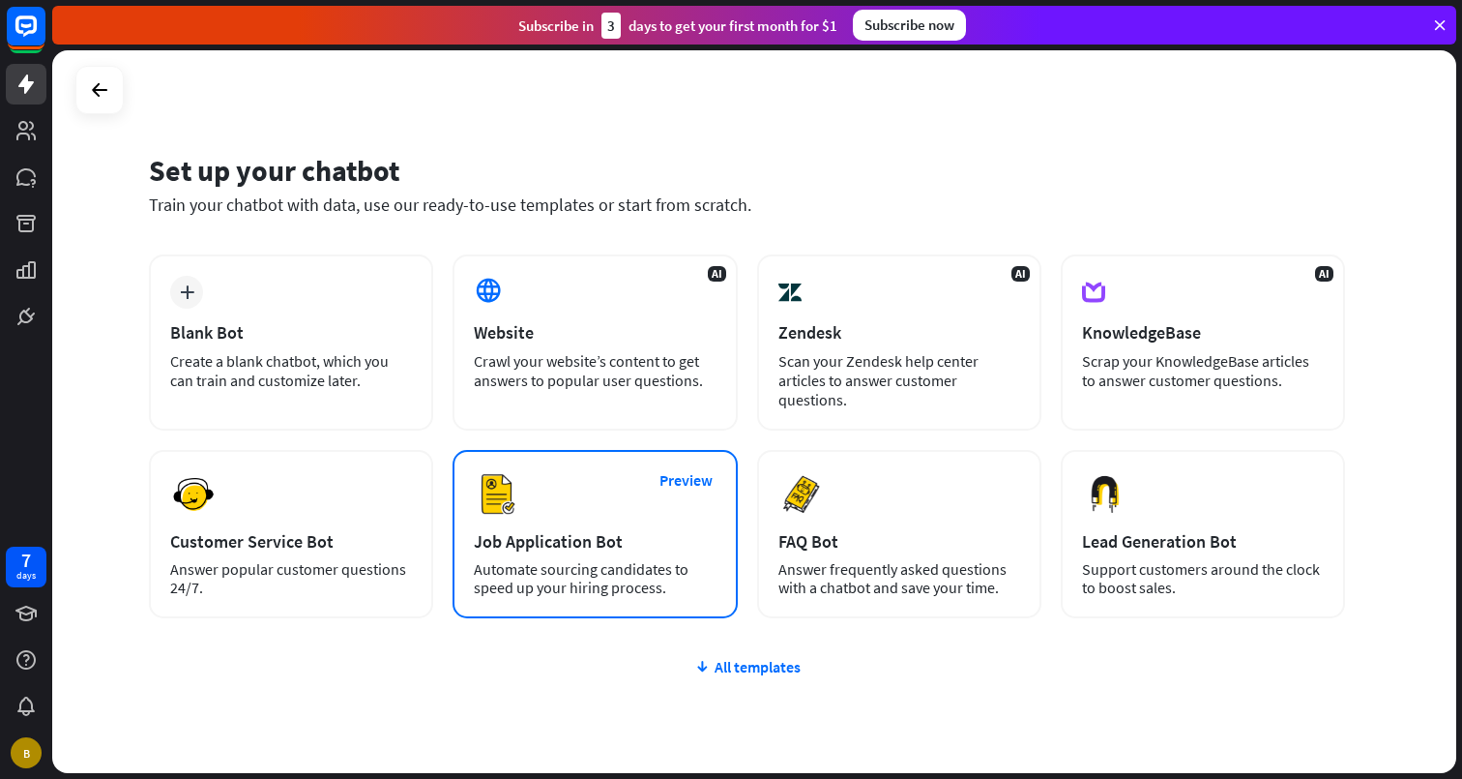
scroll to position [77, 0]
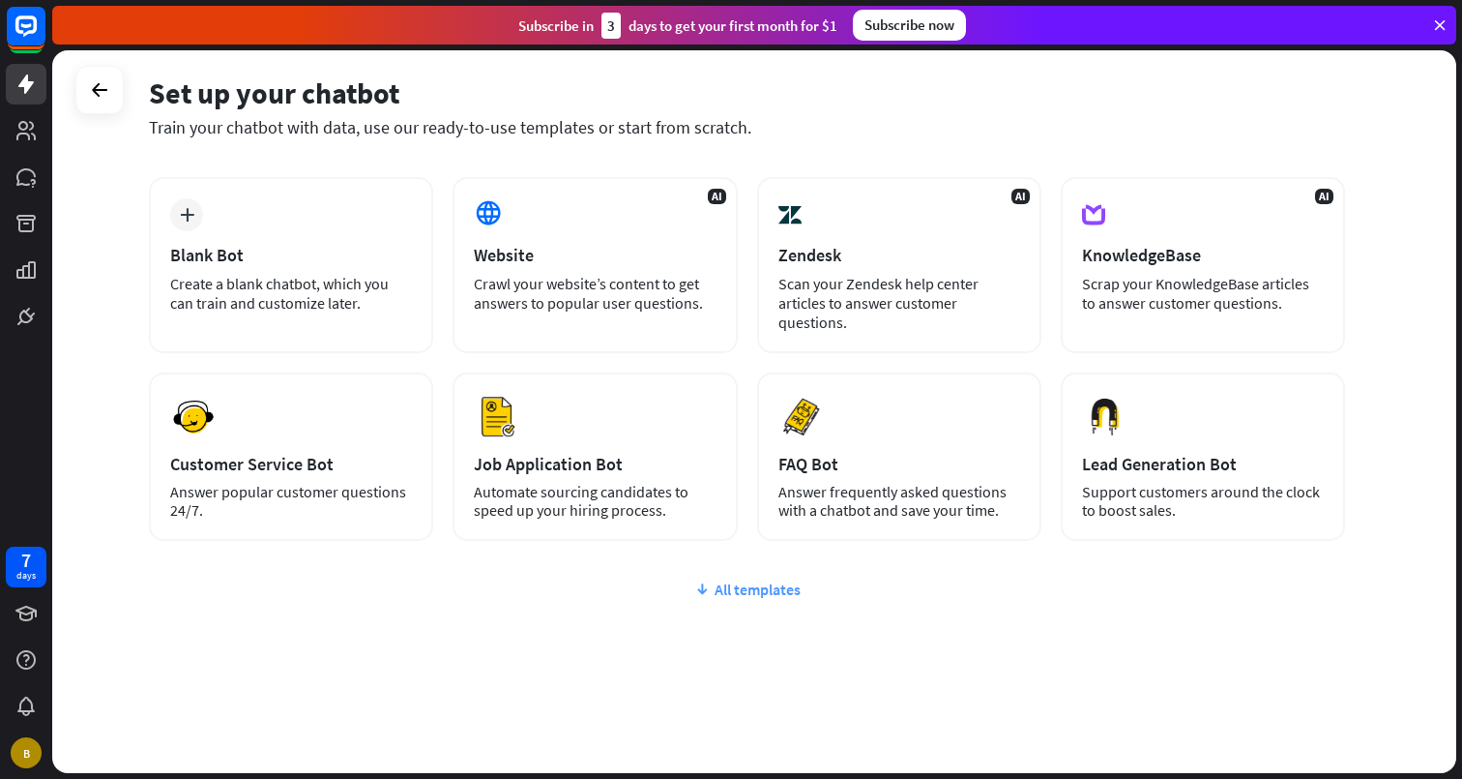
click at [748, 589] on div "All templates" at bounding box center [747, 588] width 1196 height 19
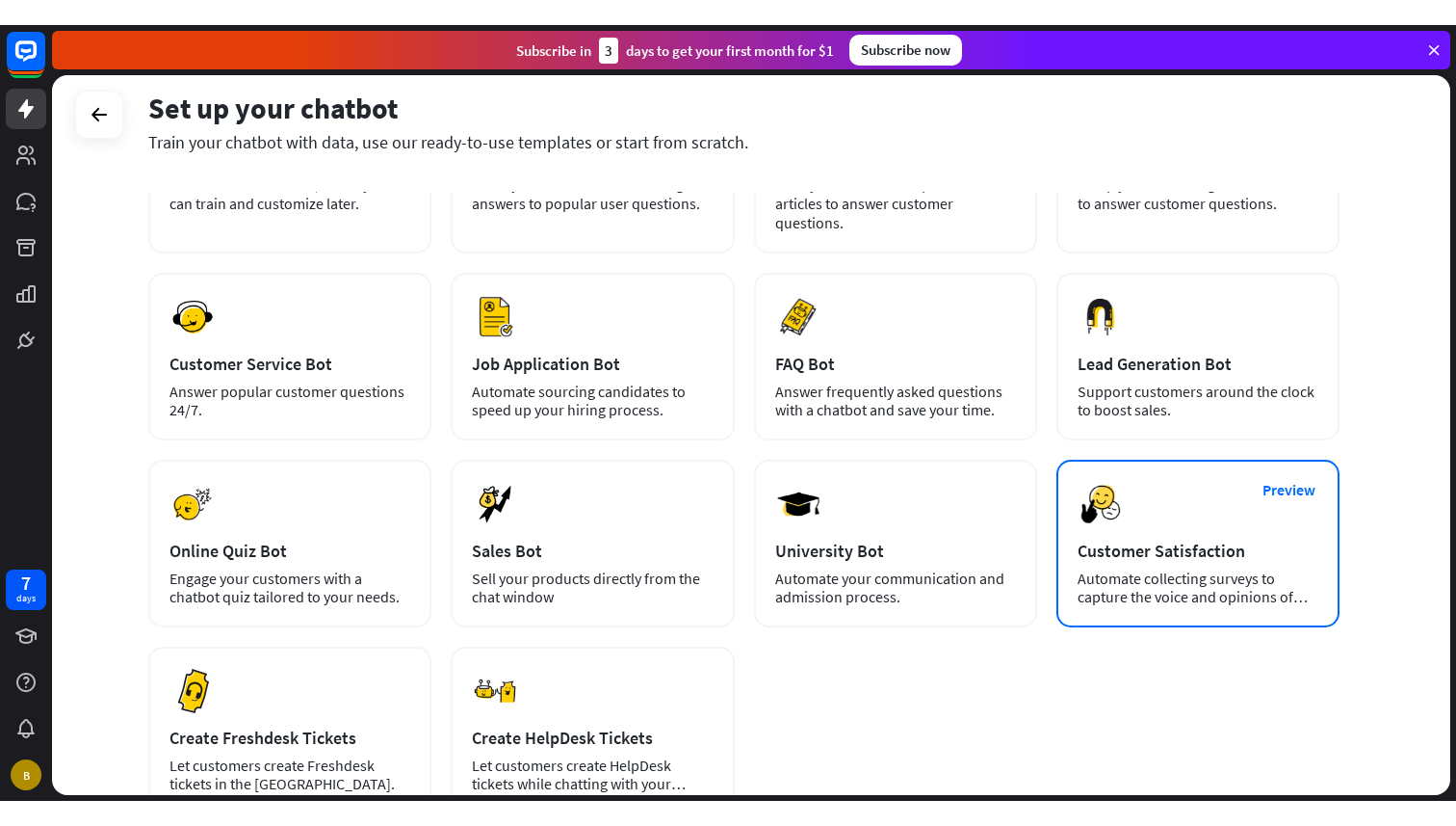
scroll to position [138, 0]
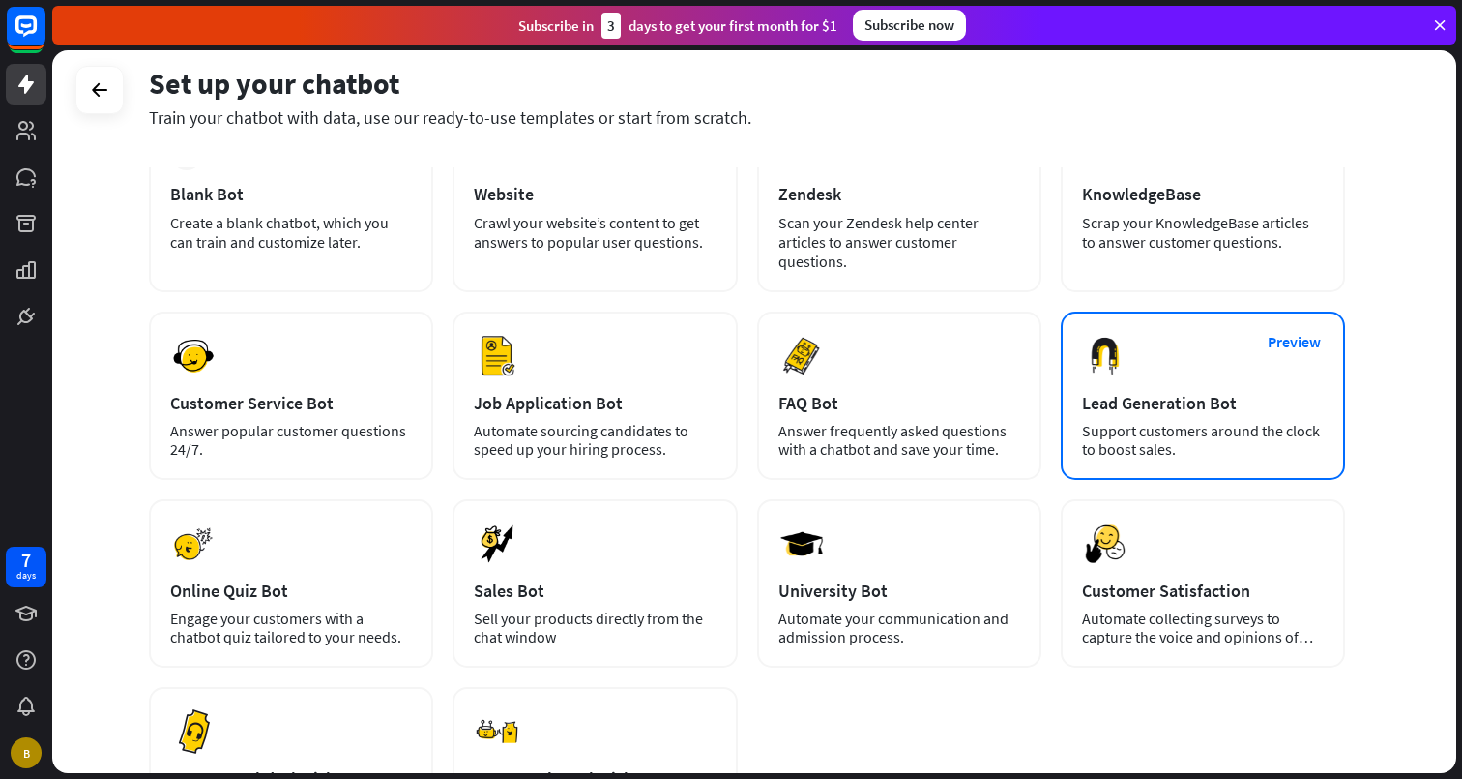
click at [1164, 415] on div "Preview Lead Generation Bot Support customers around the clock to boost sales." at bounding box center [1203, 395] width 284 height 168
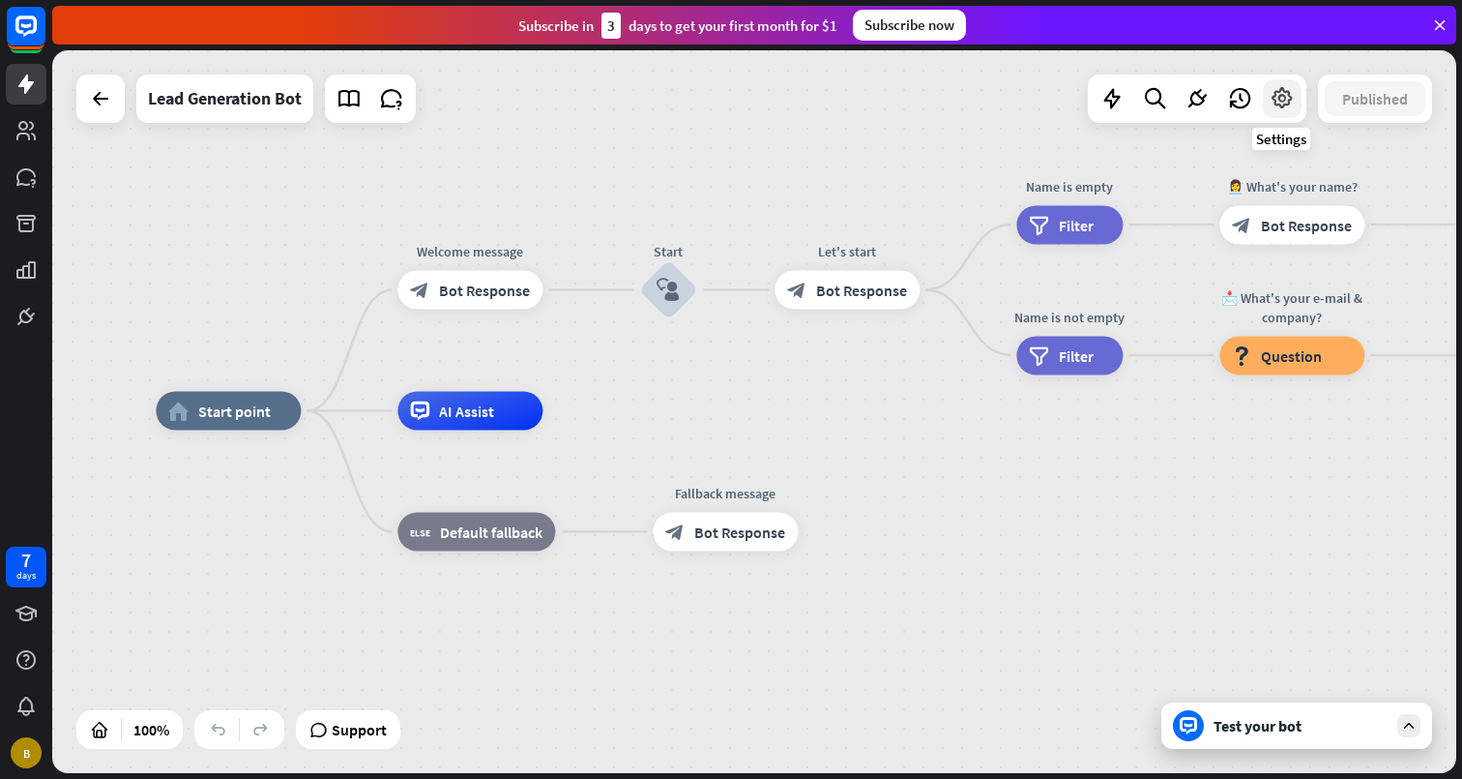
click at [1289, 97] on icon at bounding box center [1282, 98] width 25 height 25
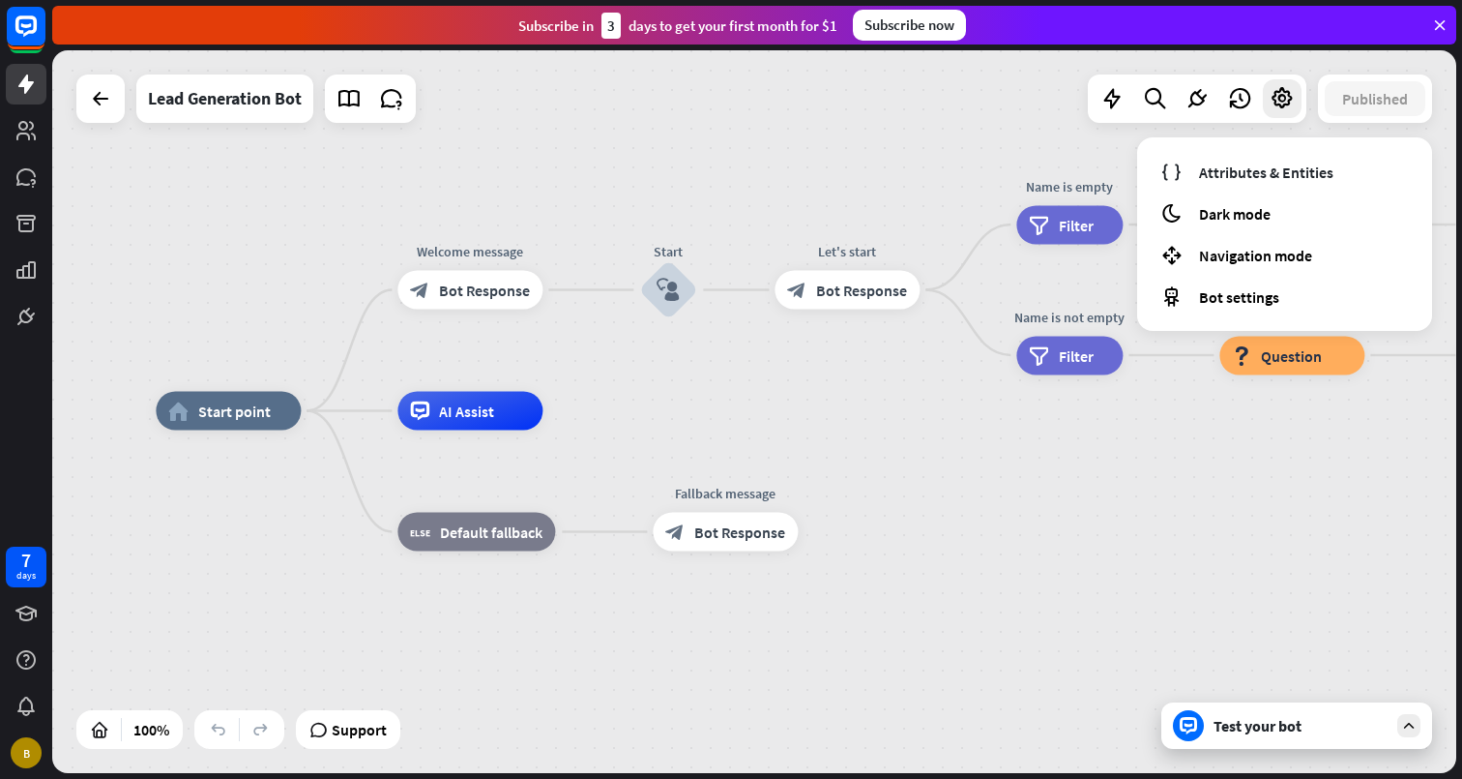
click at [1165, 449] on div "home_2 Start point Welcome message block_bot_response Bot Response Start block_…" at bounding box center [858, 772] width 1404 height 723
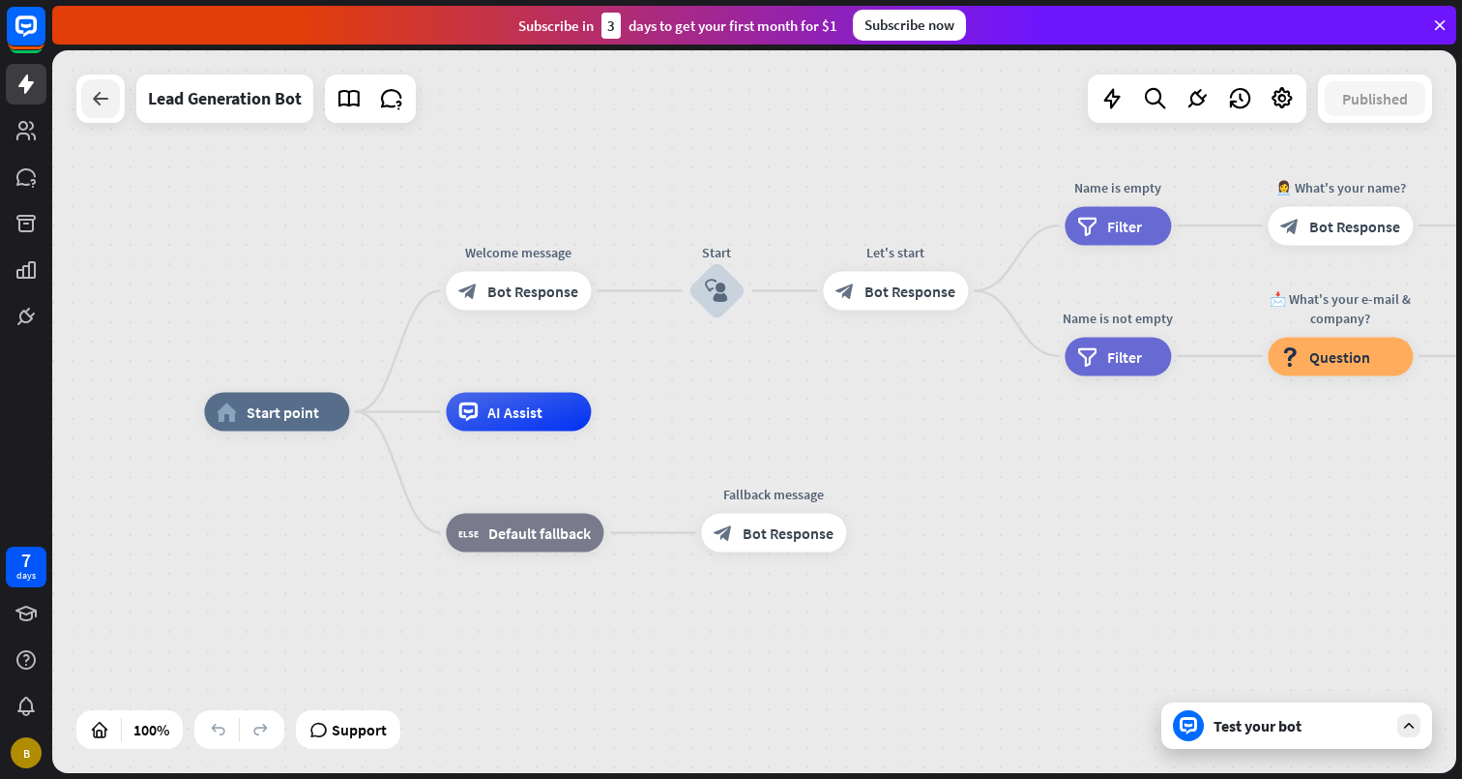
click at [98, 94] on icon at bounding box center [100, 98] width 23 height 23
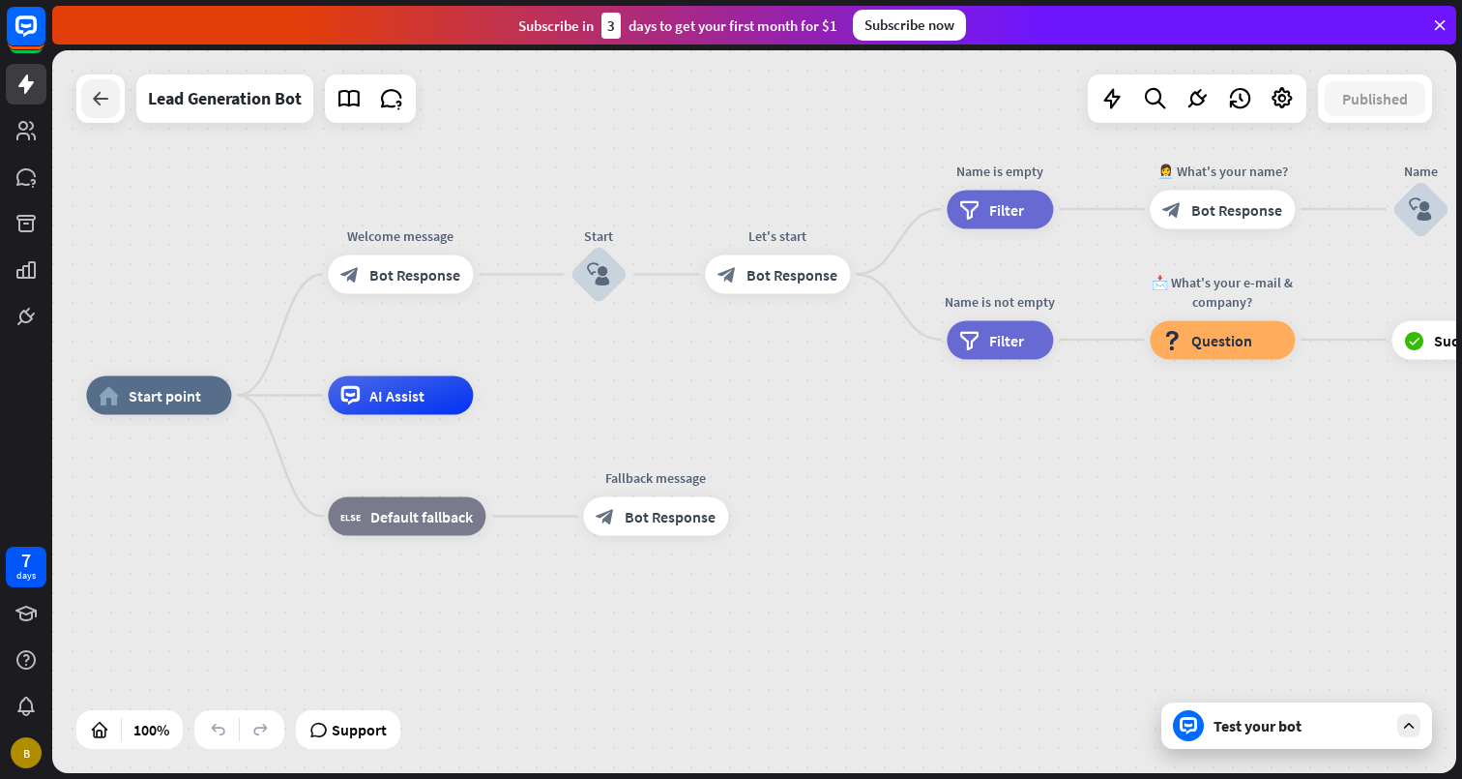
click at [91, 100] on icon at bounding box center [100, 98] width 23 height 23
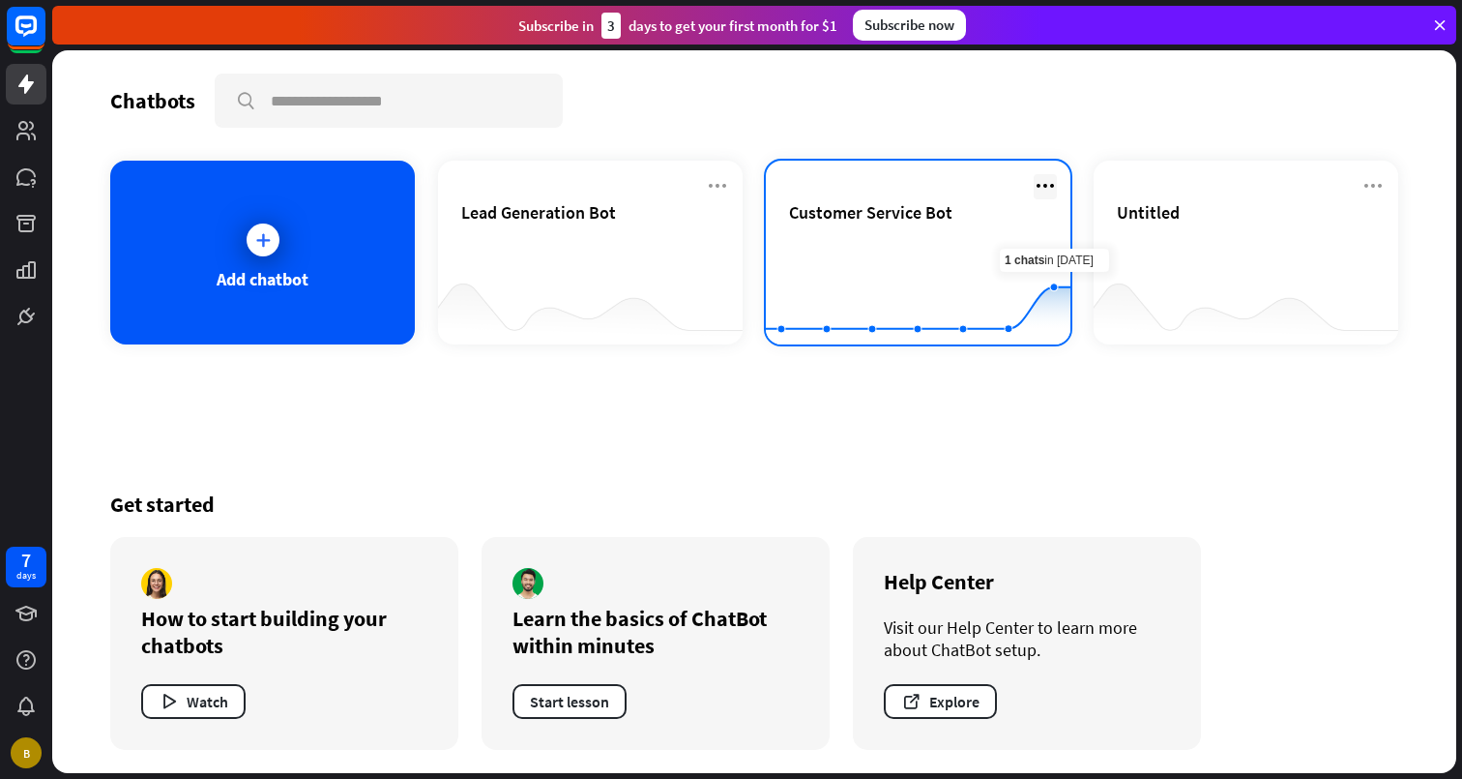
click at [1047, 190] on icon at bounding box center [1045, 185] width 23 height 23
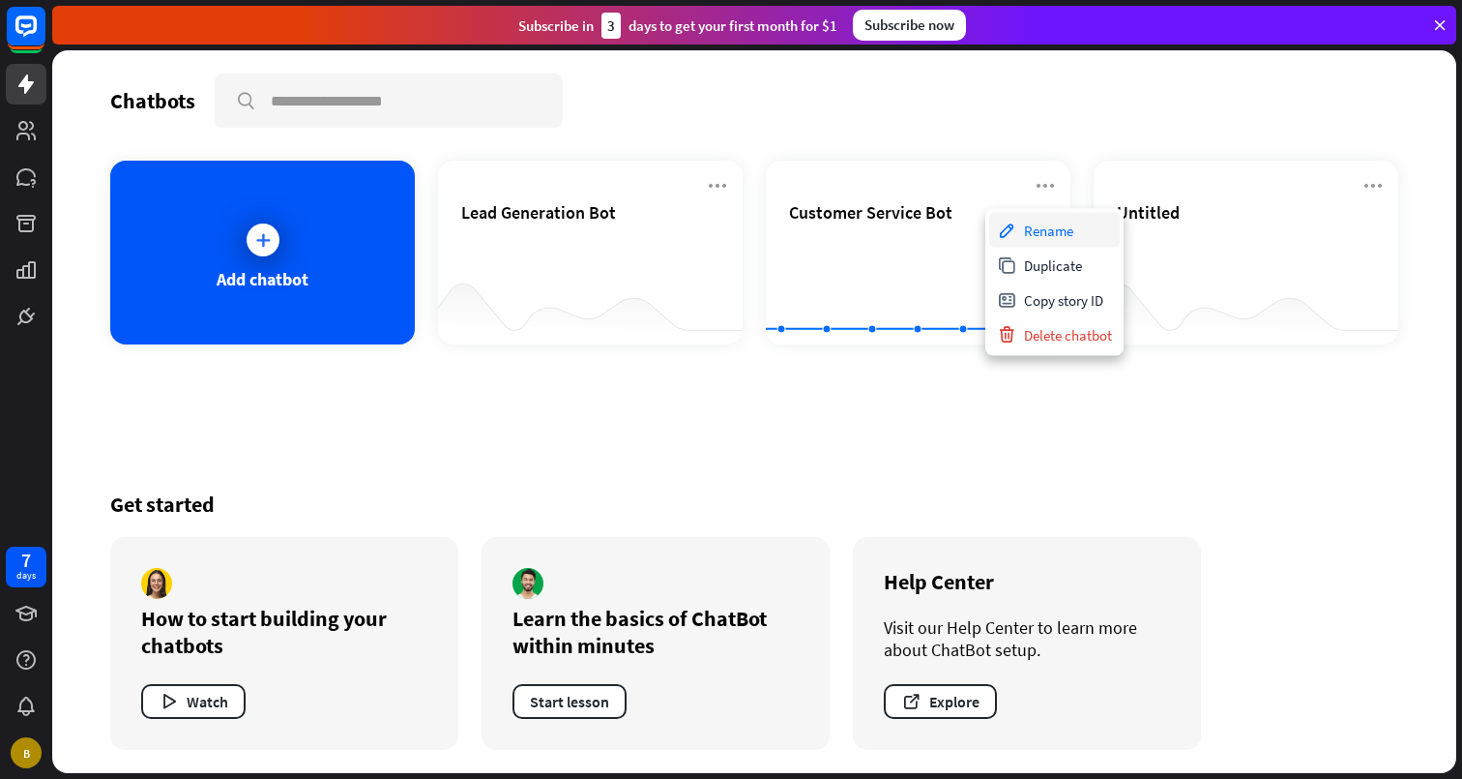
click at [1062, 222] on div "Rename" at bounding box center [1055, 230] width 131 height 35
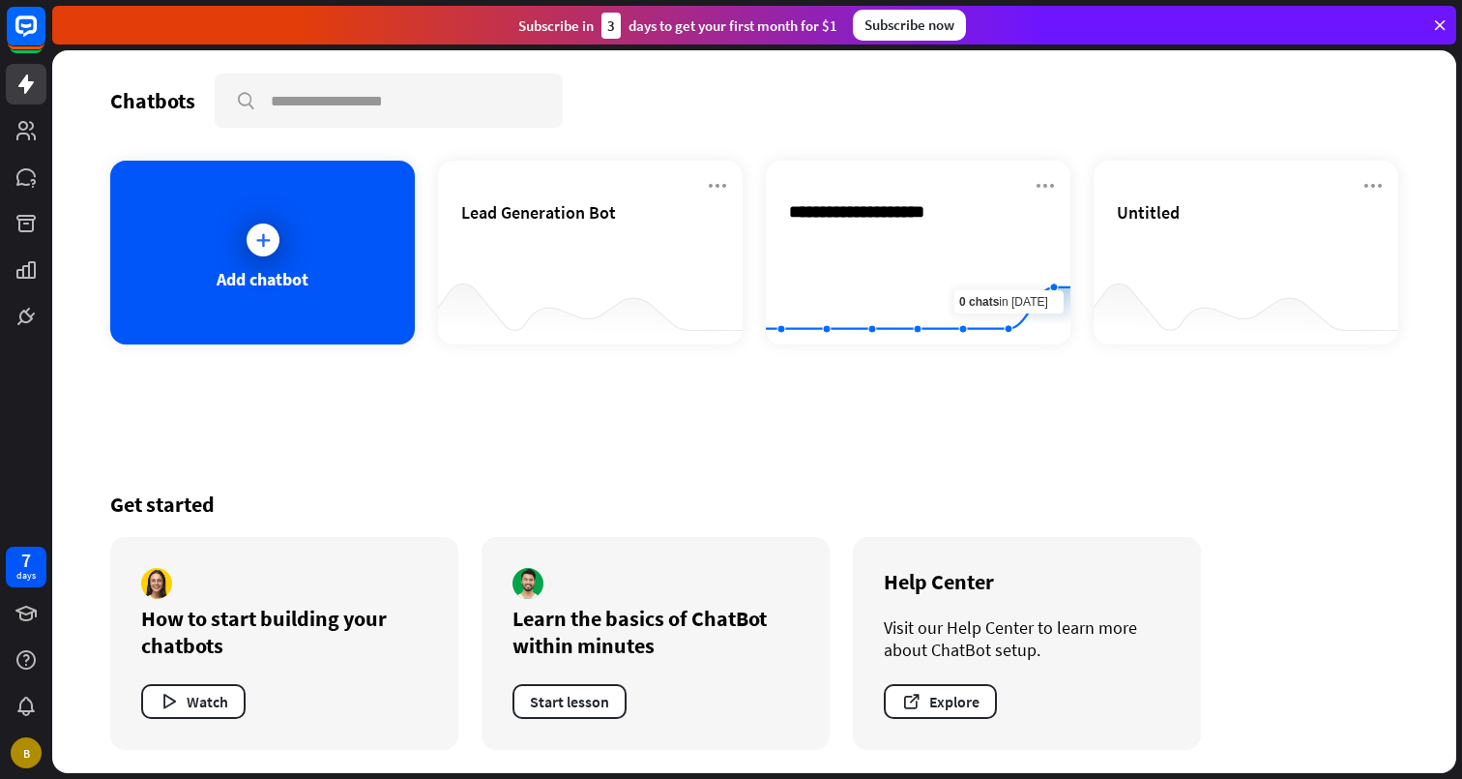
click at [951, 483] on div "Get started How to start building your chatbots Watch Learn the basics of ChatB…" at bounding box center [754, 620] width 1288 height 306
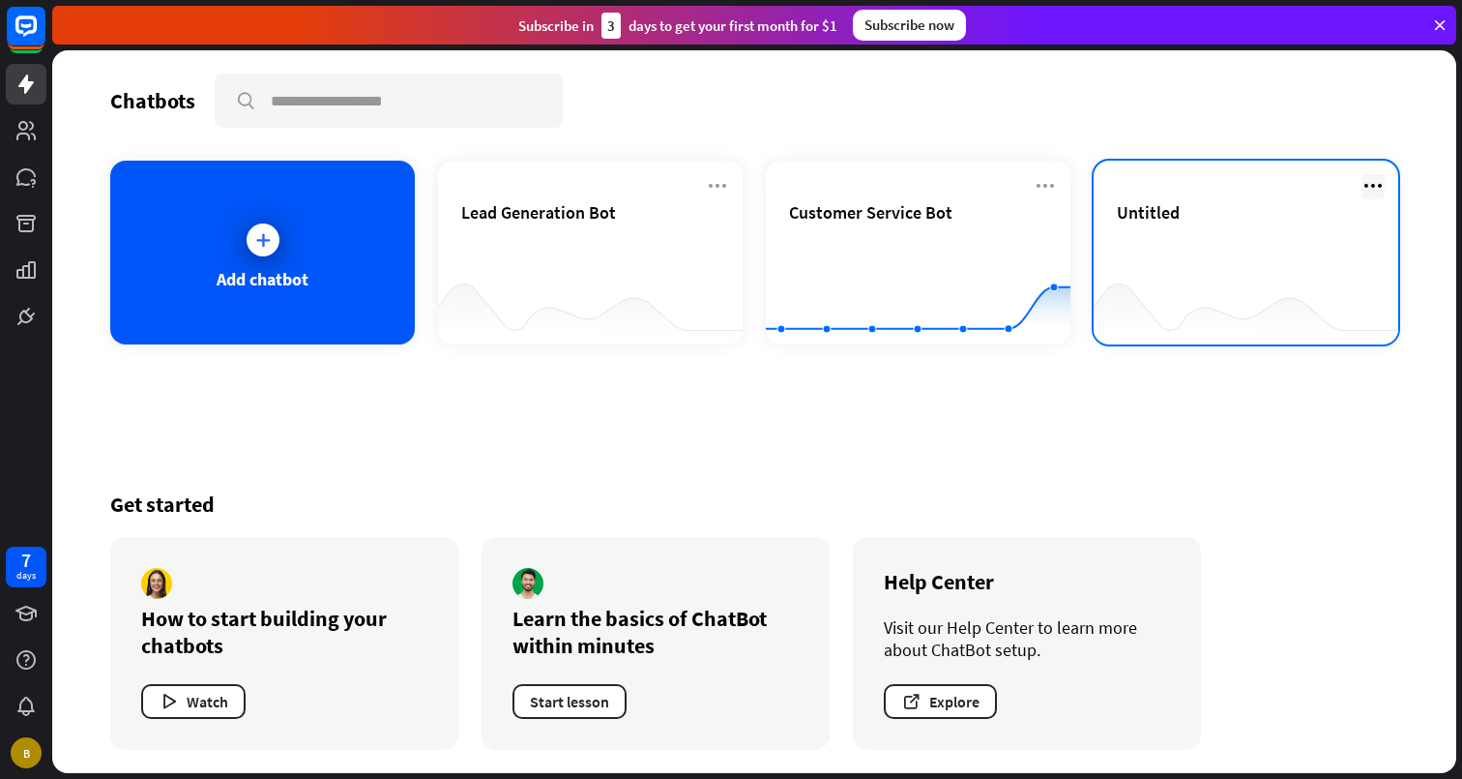
click at [1369, 186] on icon at bounding box center [1373, 185] width 23 height 23
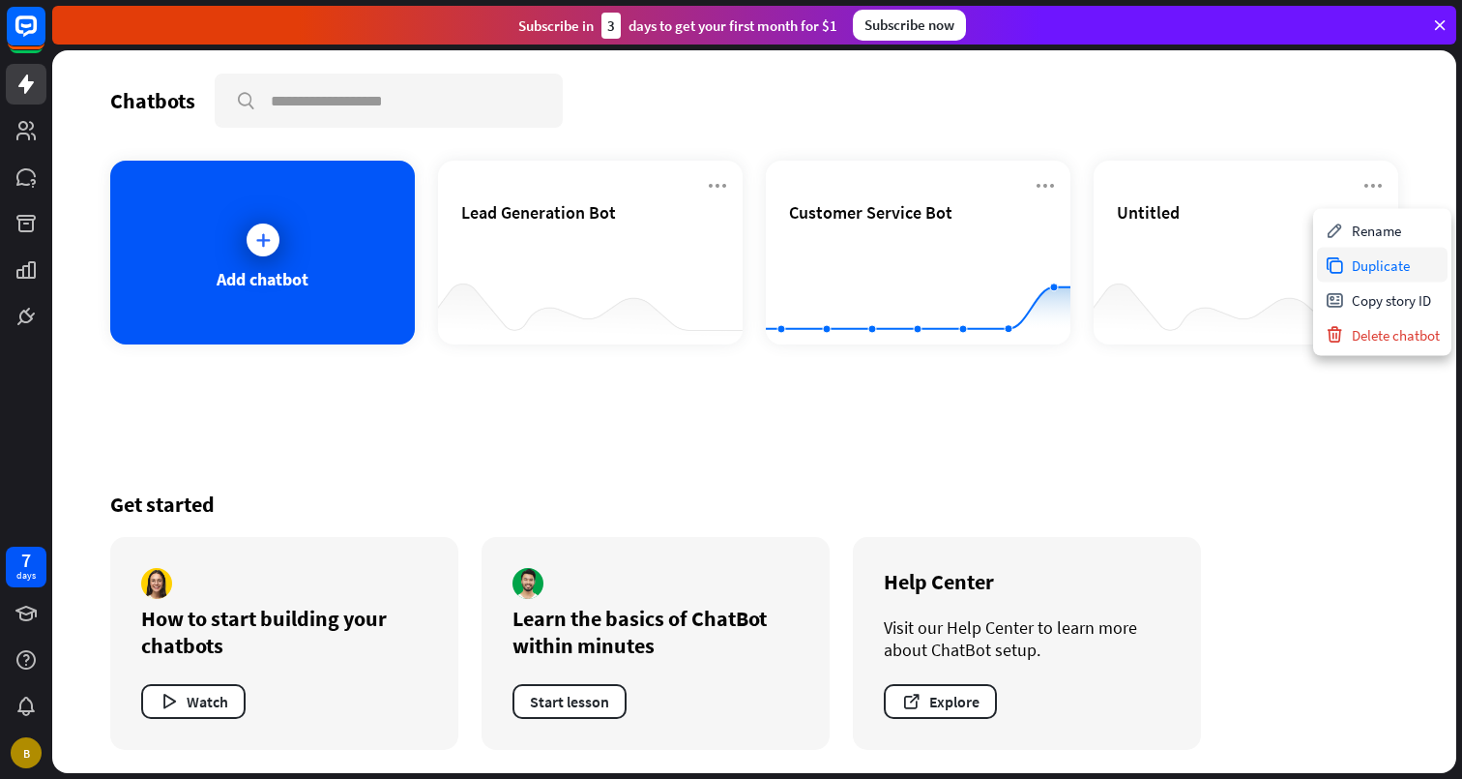
click at [1365, 266] on div "Duplicate" at bounding box center [1382, 265] width 131 height 35
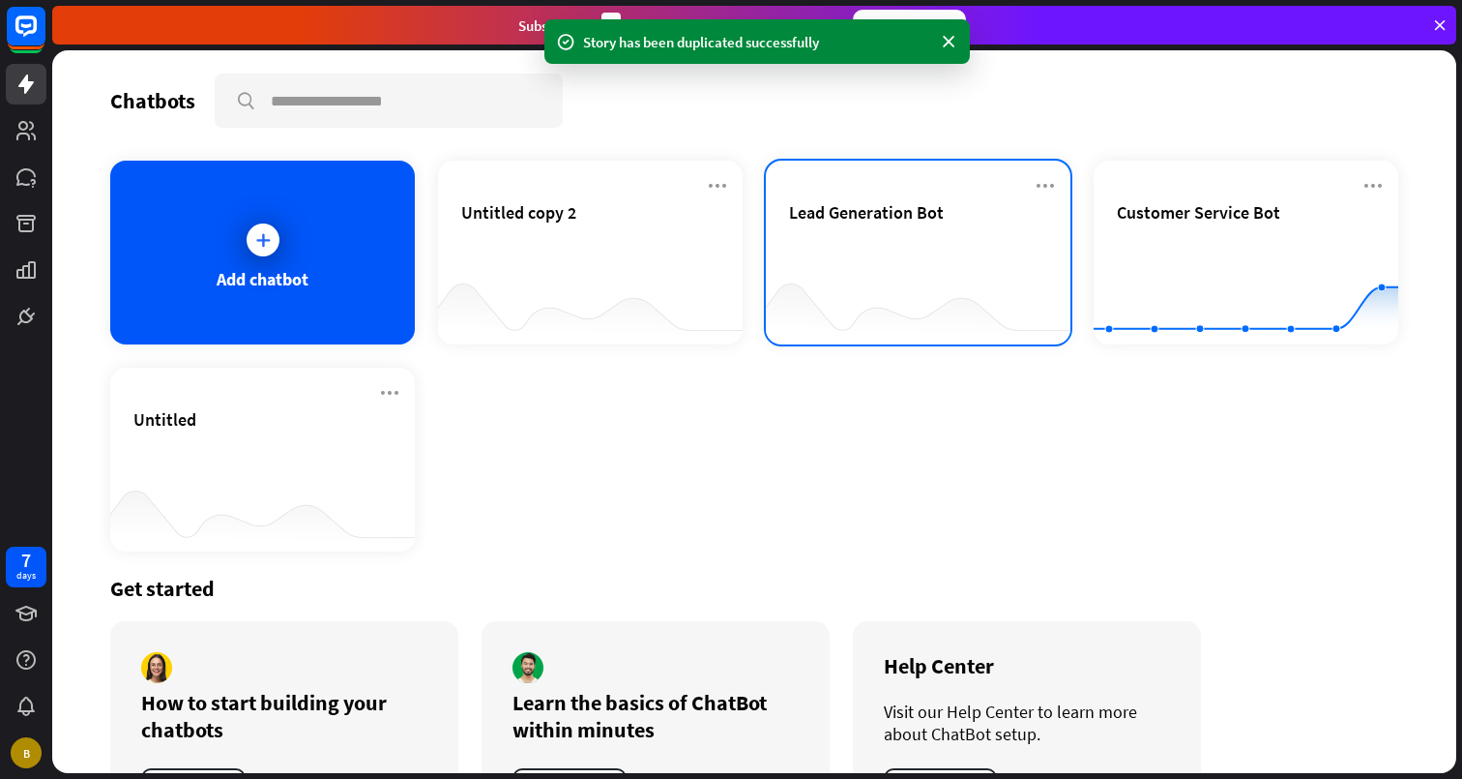
click at [938, 215] on span "Lead Generation Bot" at bounding box center [866, 212] width 155 height 22
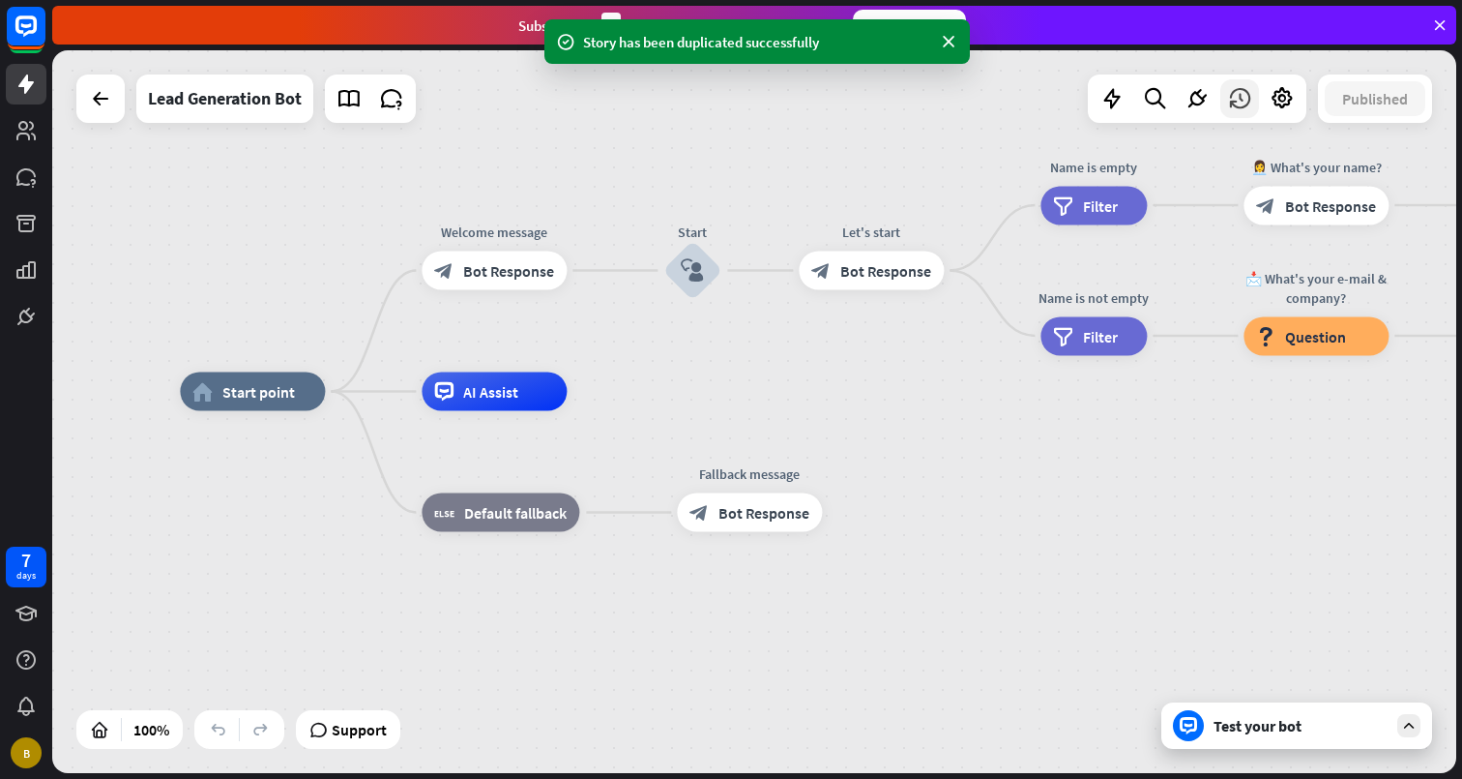
click at [1235, 108] on icon at bounding box center [1239, 98] width 25 height 25
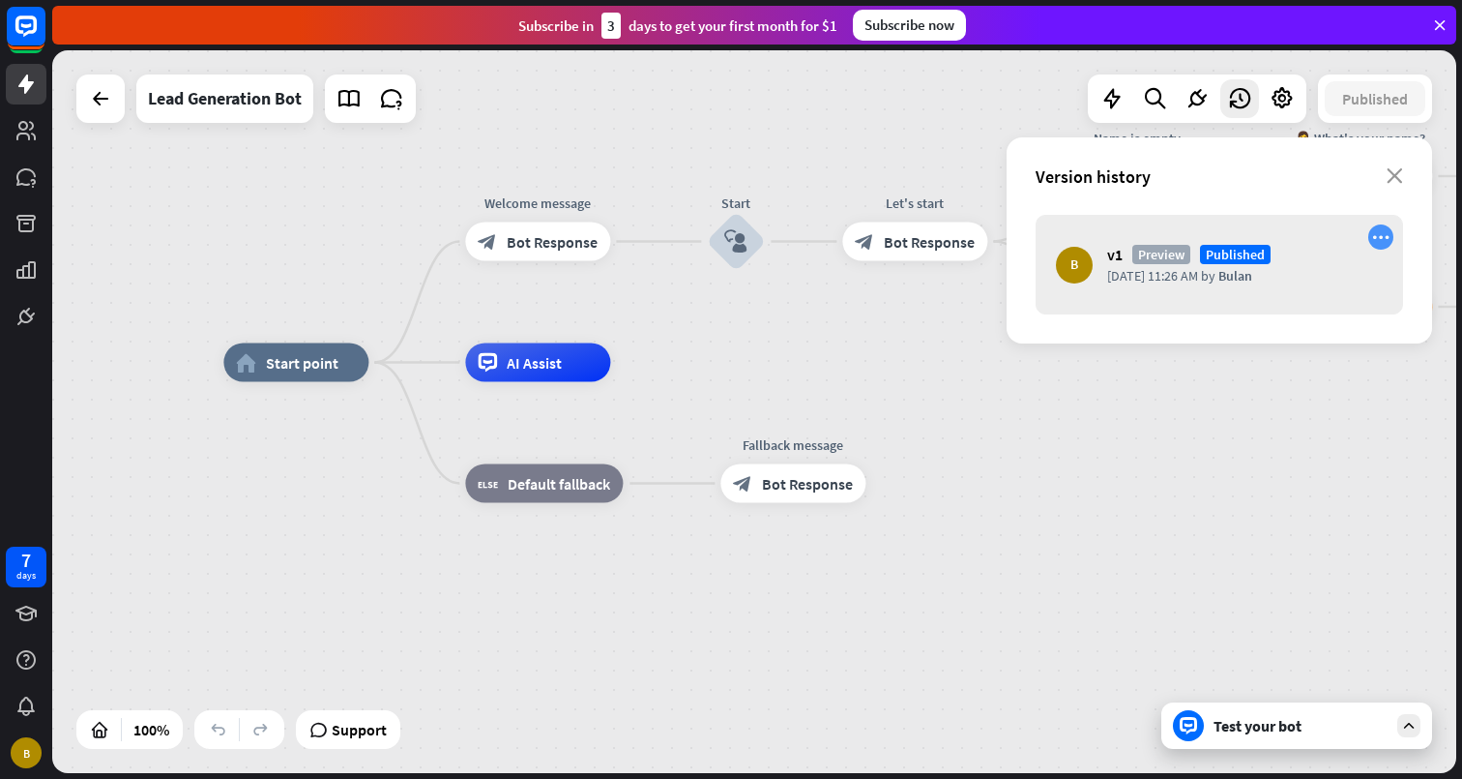
click at [1374, 241] on icon "more_horiz" at bounding box center [1381, 237] width 17 height 16
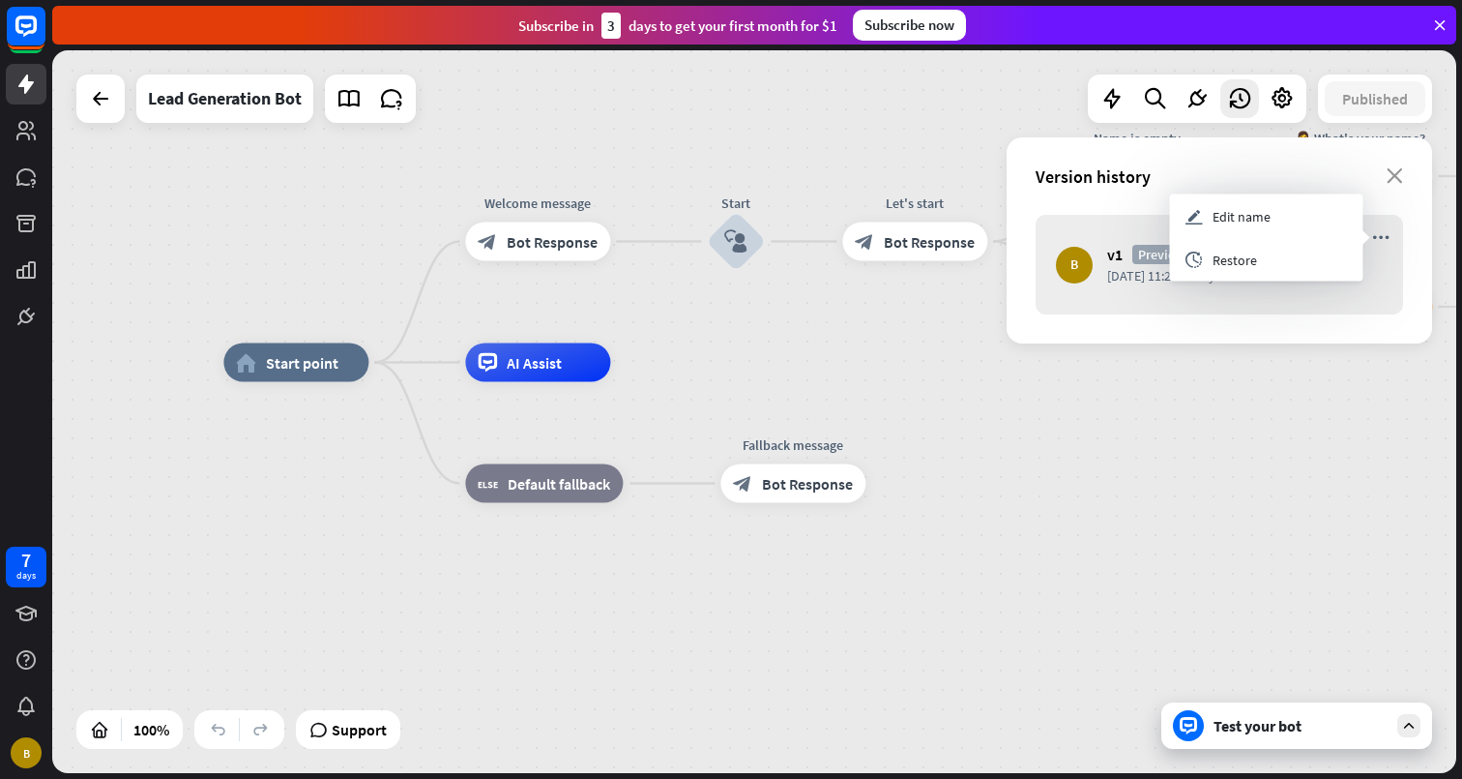
click at [1307, 158] on div "Version history close" at bounding box center [1220, 175] width 426 height 77
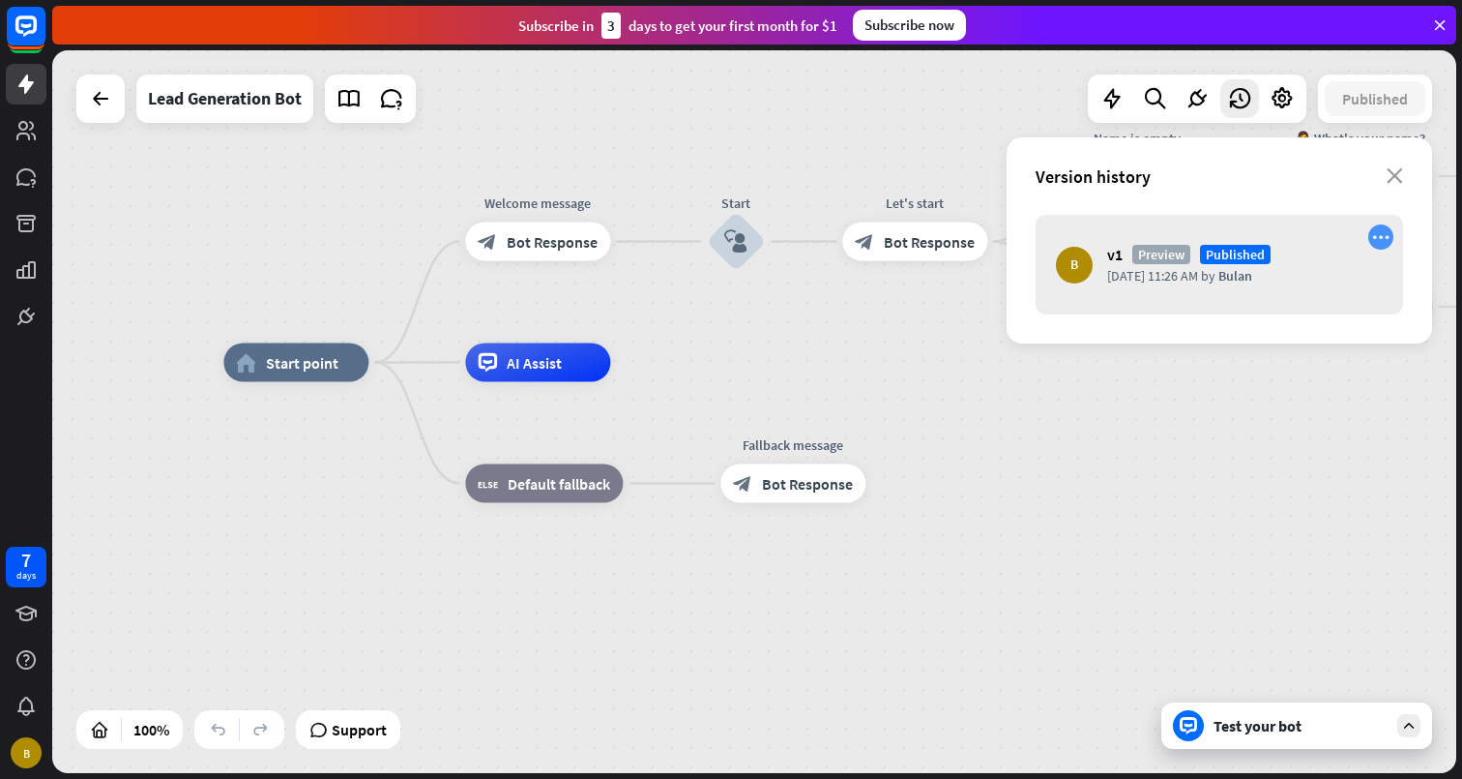
click at [1376, 238] on icon "more_horiz" at bounding box center [1381, 237] width 17 height 16
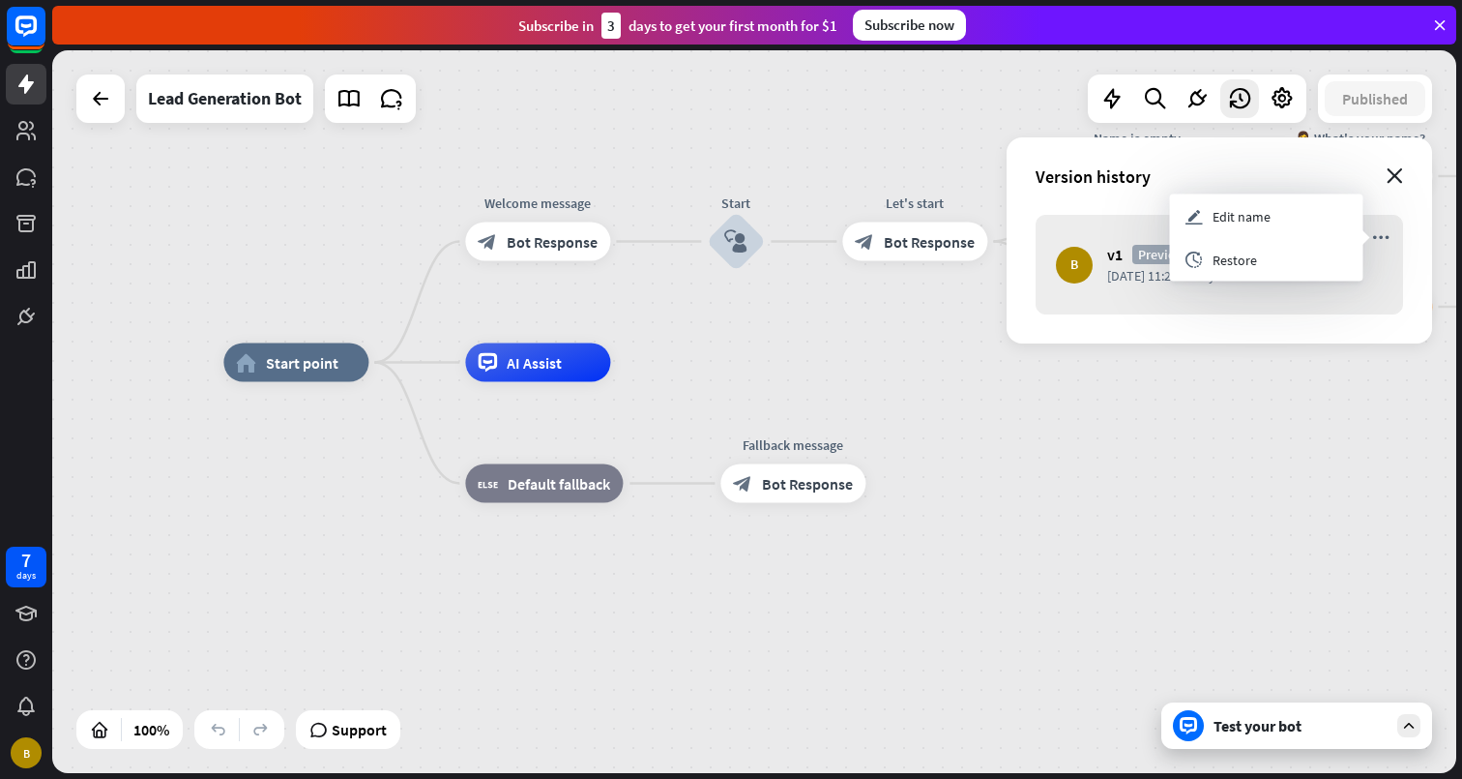
click at [1399, 169] on icon "close" at bounding box center [1395, 175] width 16 height 15
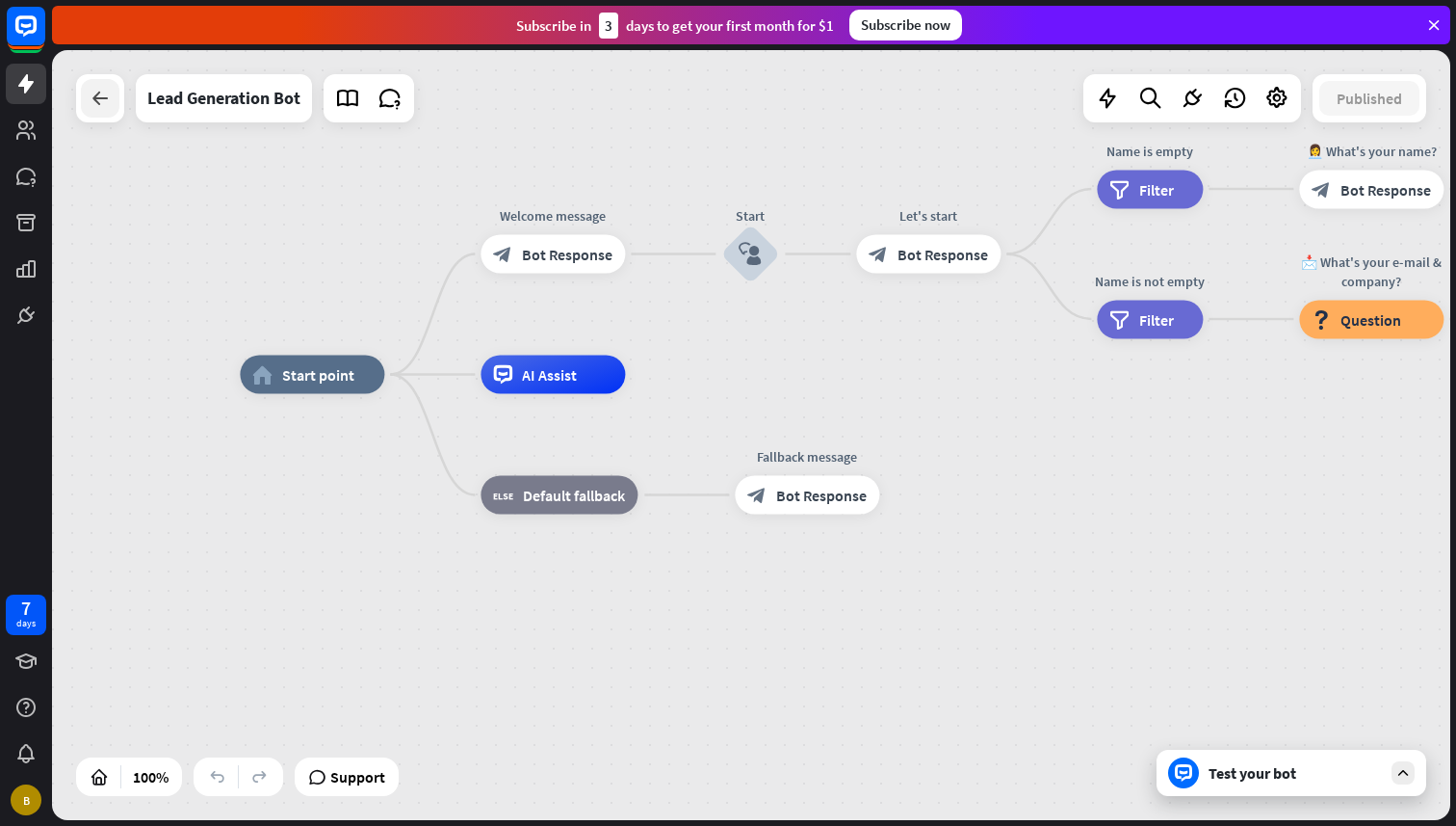
click at [107, 110] on div at bounding box center [100, 98] width 39 height 39
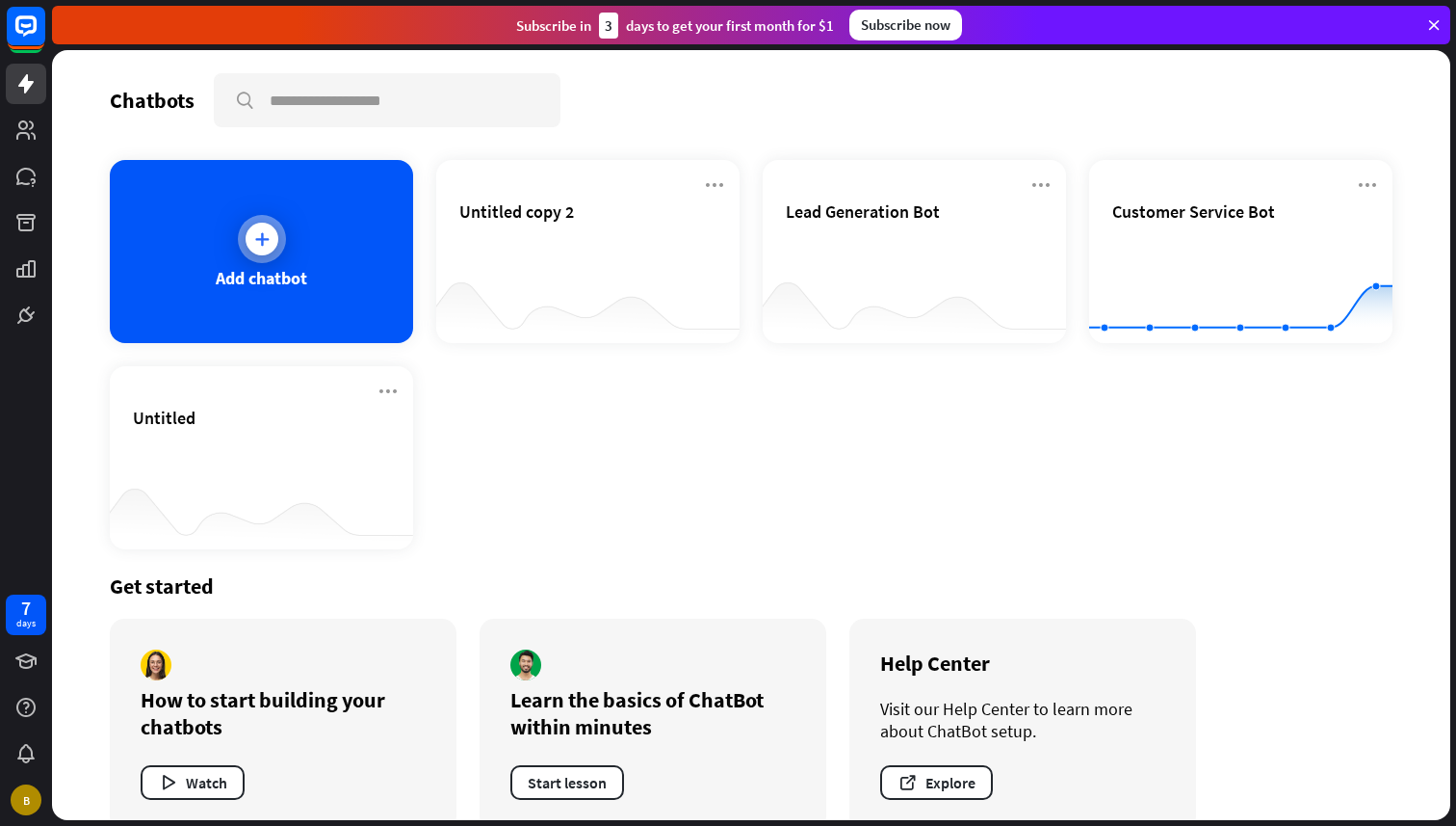
click at [318, 248] on div "Add chatbot" at bounding box center [261, 252] width 304 height 183
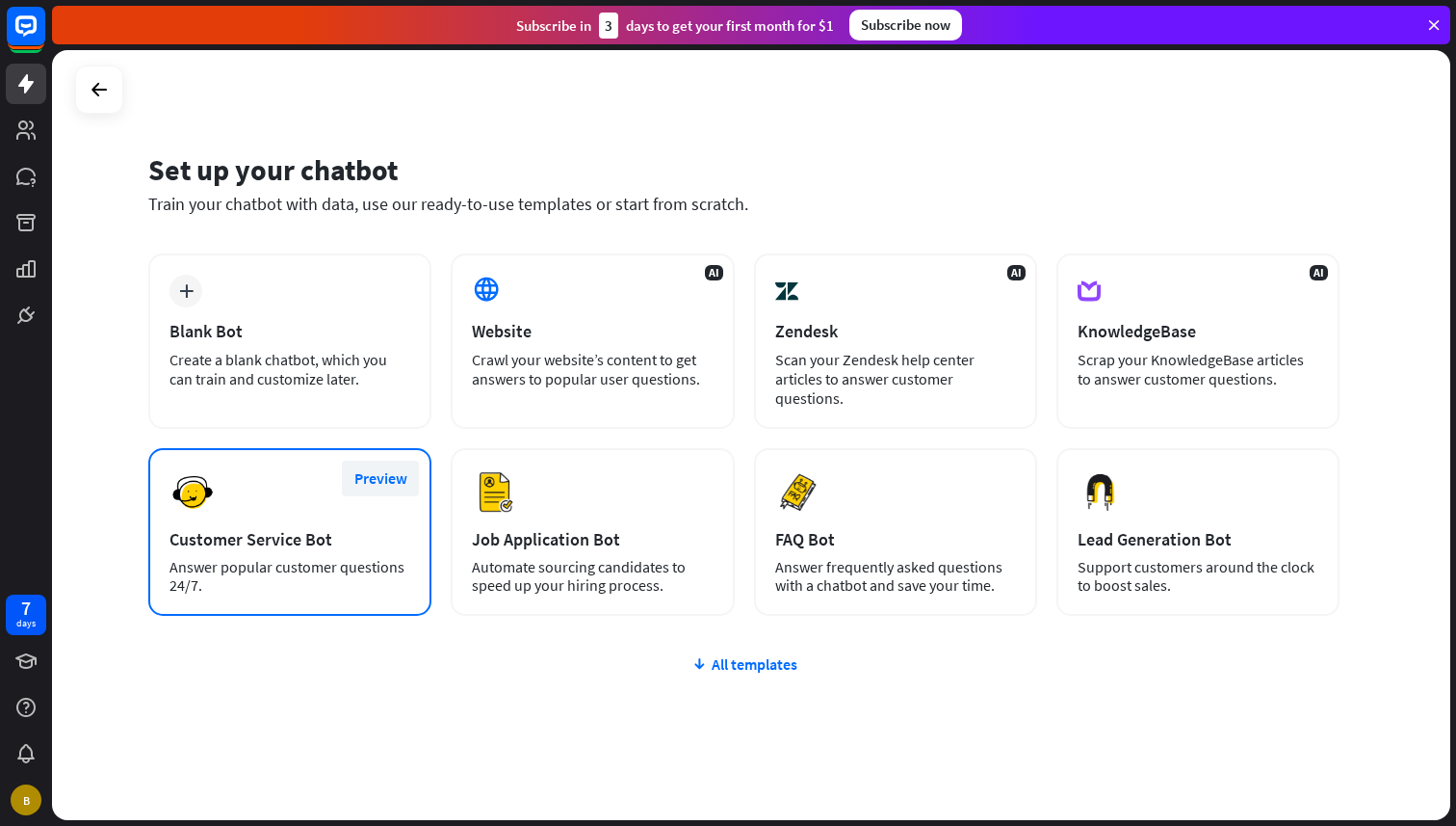
click at [371, 480] on button "Preview" at bounding box center [379, 478] width 77 height 36
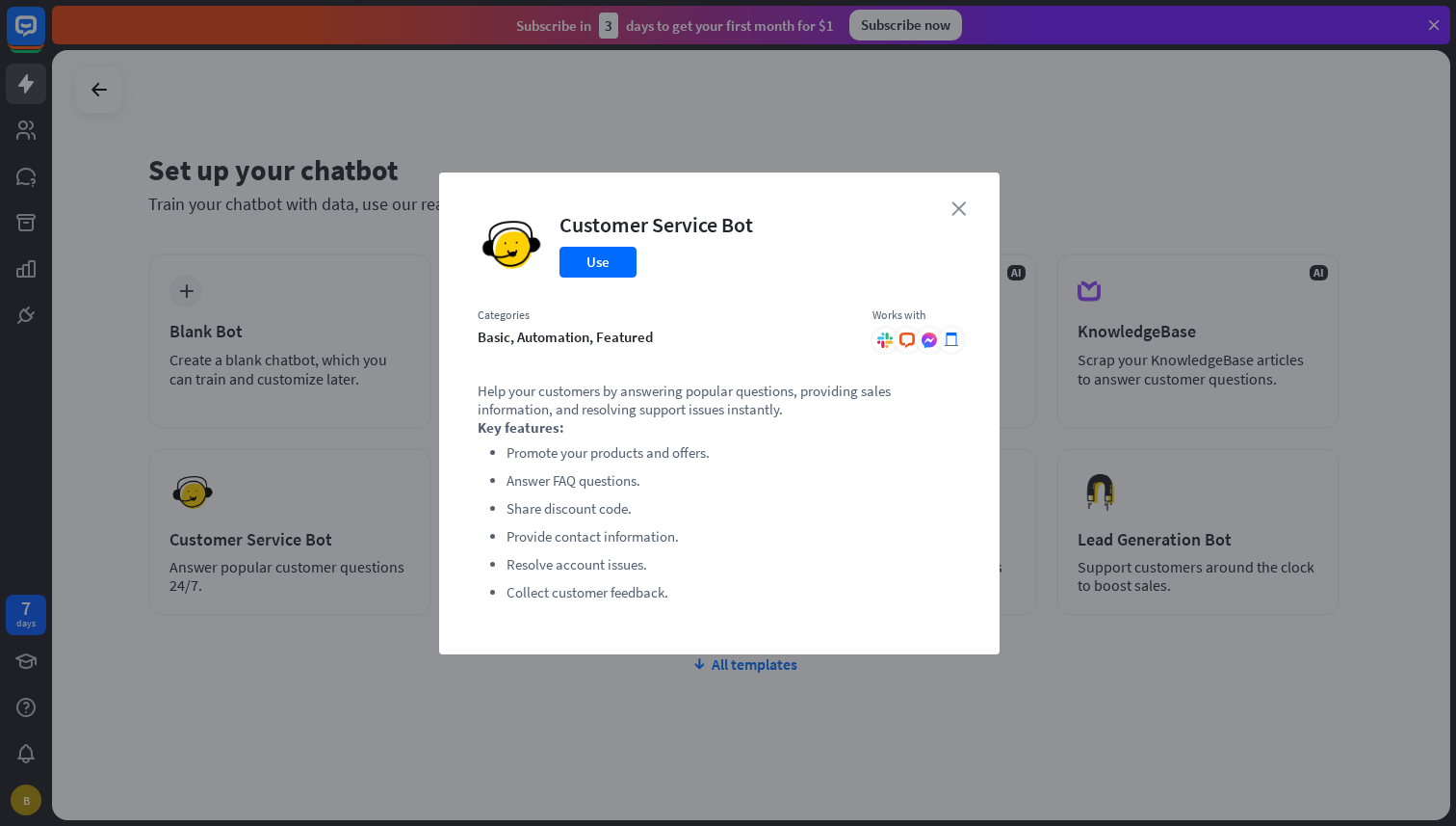
click at [956, 211] on icon "close" at bounding box center [959, 208] width 15 height 15
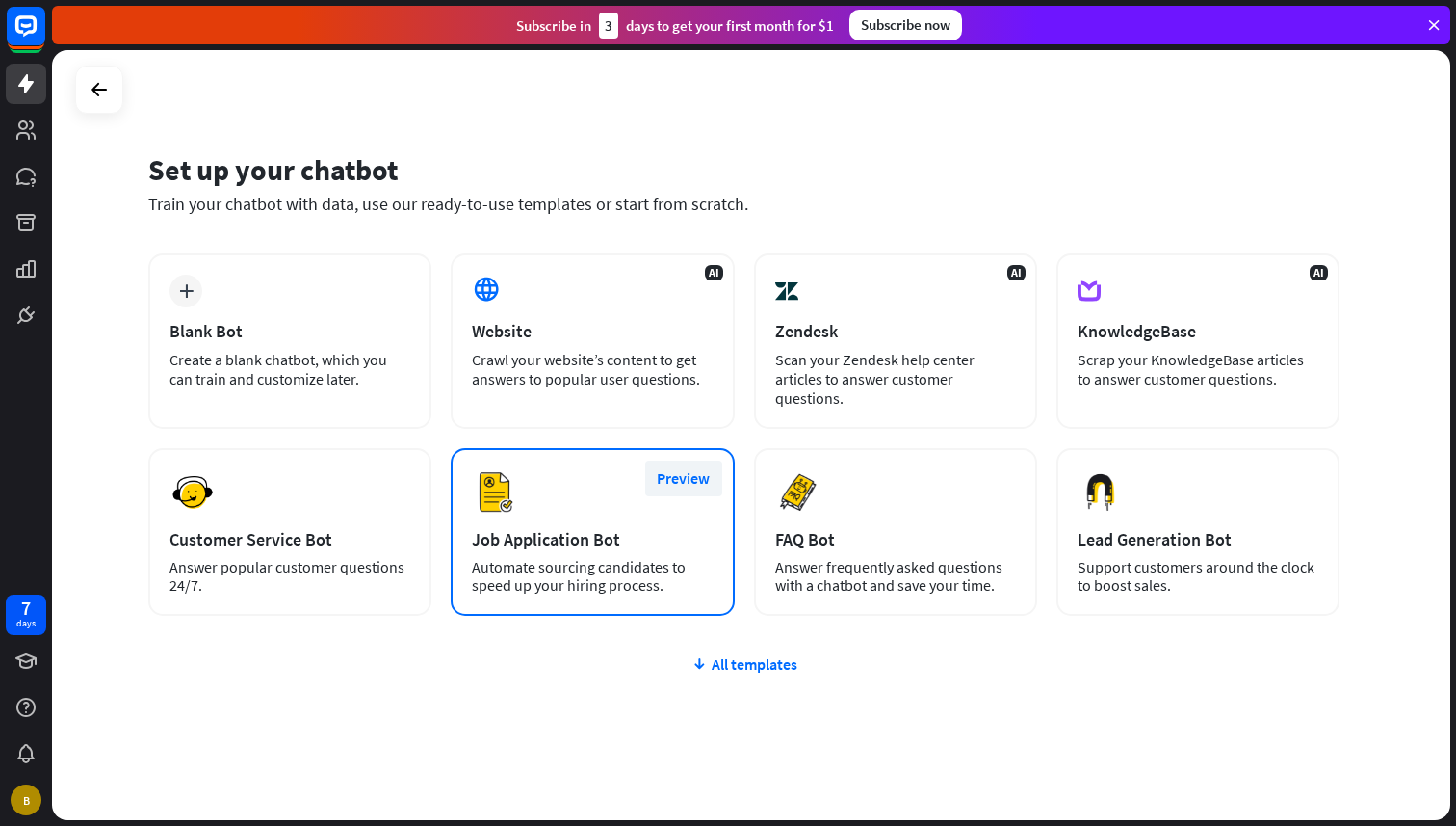
click at [691, 473] on button "Preview" at bounding box center [683, 478] width 77 height 36
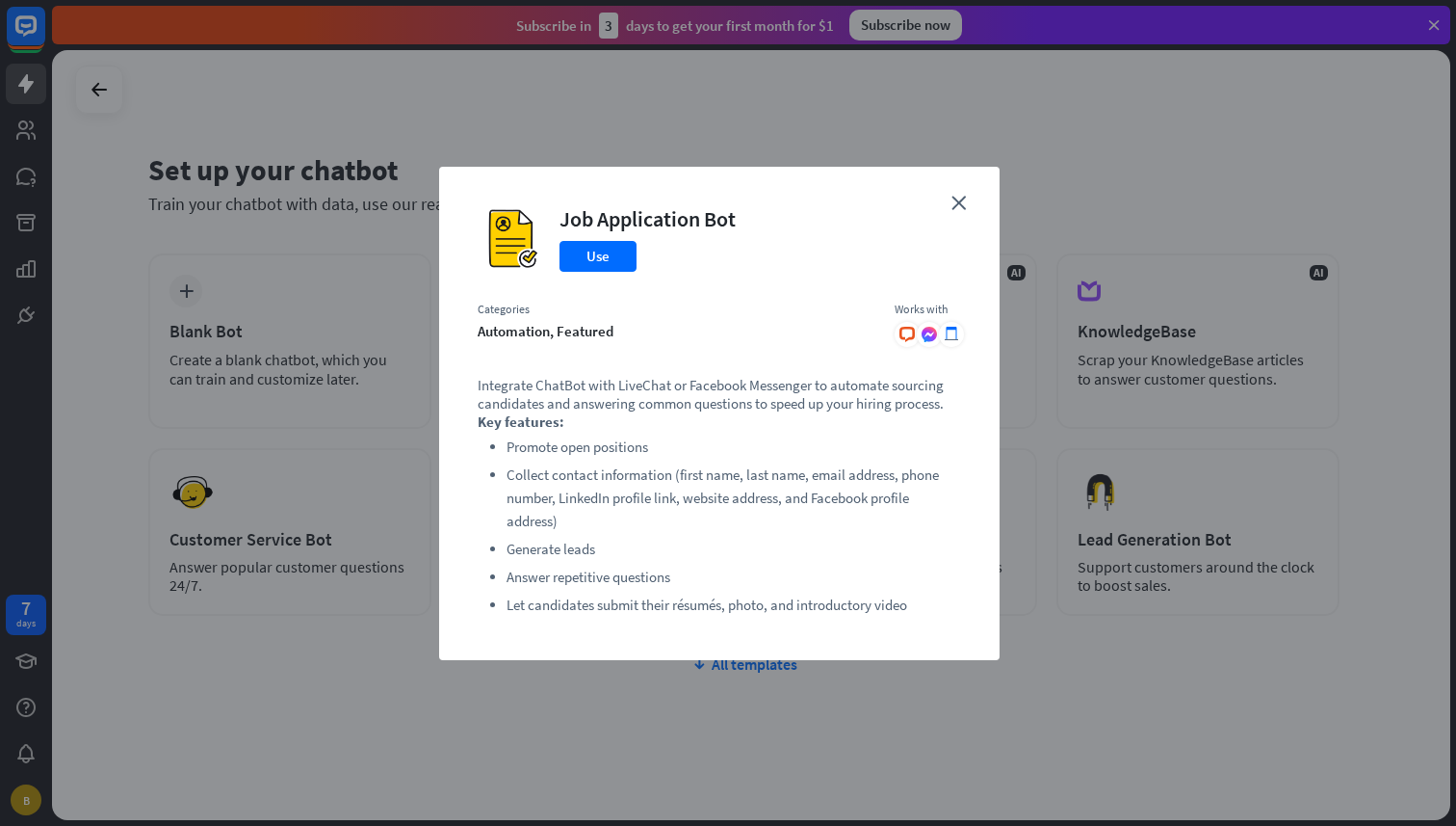
click at [669, 540] on li "Generate leads" at bounding box center [734, 549] width 455 height 23
click at [954, 206] on icon "close" at bounding box center [959, 202] width 15 height 15
